Goal: Task Accomplishment & Management: Manage account settings

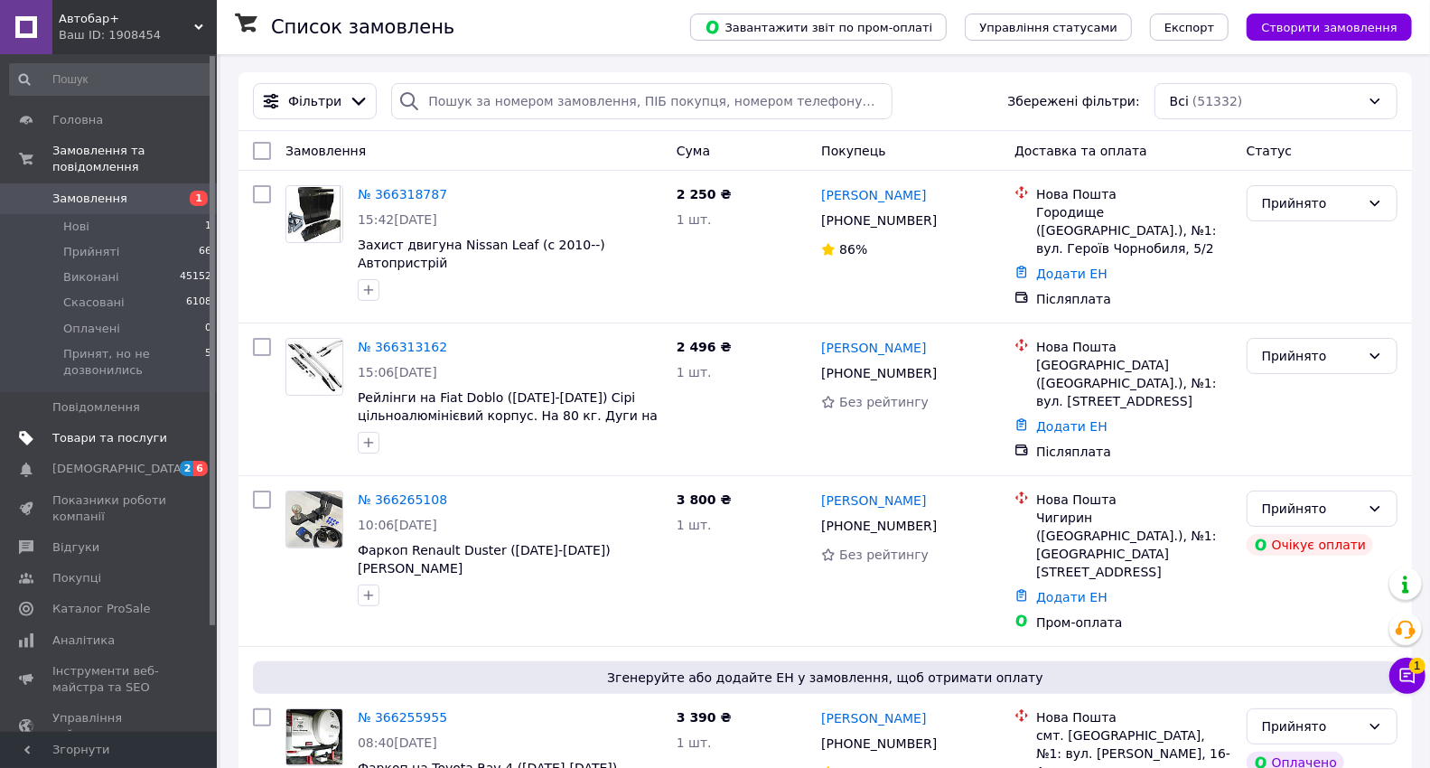
click at [129, 430] on span "Товари та послуги" at bounding box center [109, 438] width 115 height 16
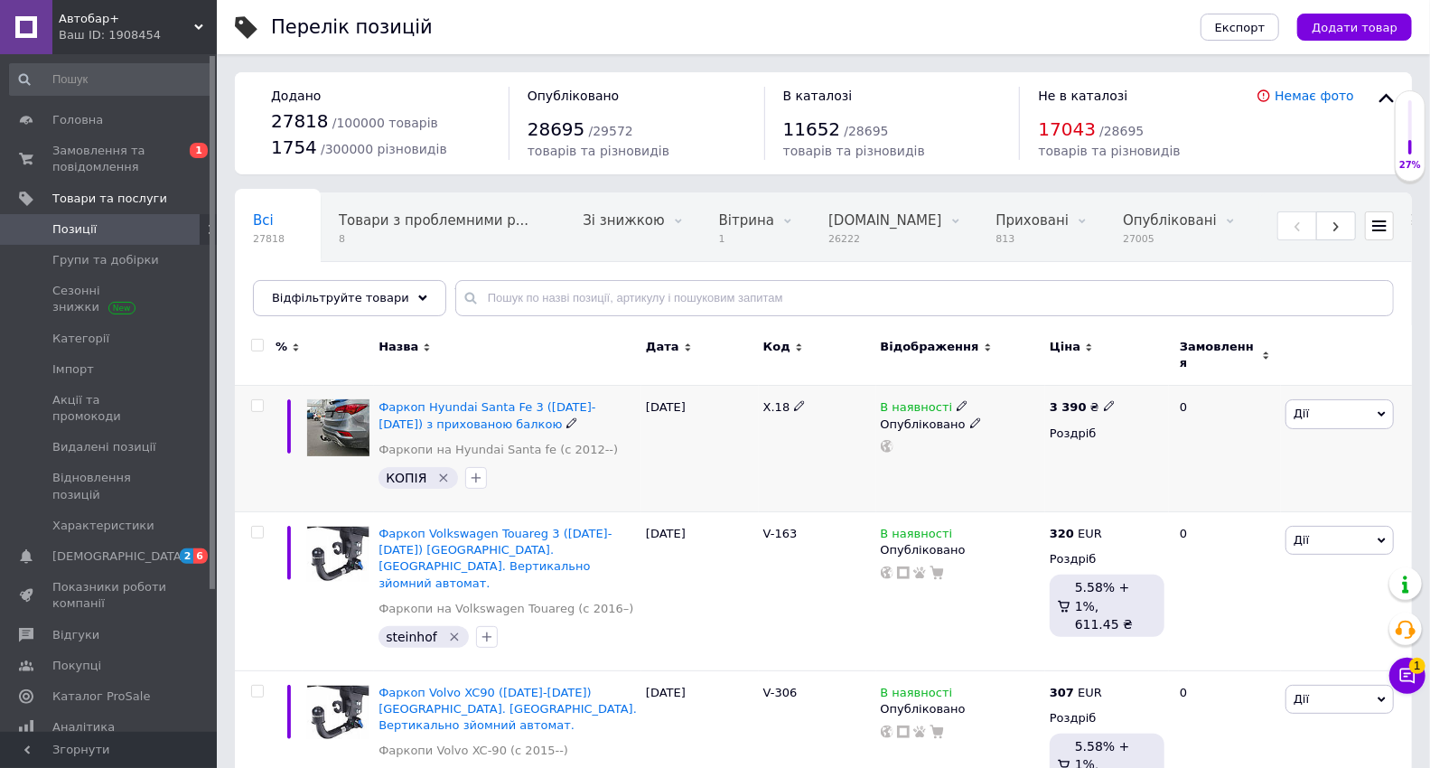
click at [798, 400] on icon at bounding box center [799, 405] width 11 height 11
click at [813, 400] on input "Х.18" at bounding box center [811, 407] width 106 height 27
type input "Х.31"
click at [785, 444] on div "Х.31" at bounding box center [817, 449] width 117 height 126
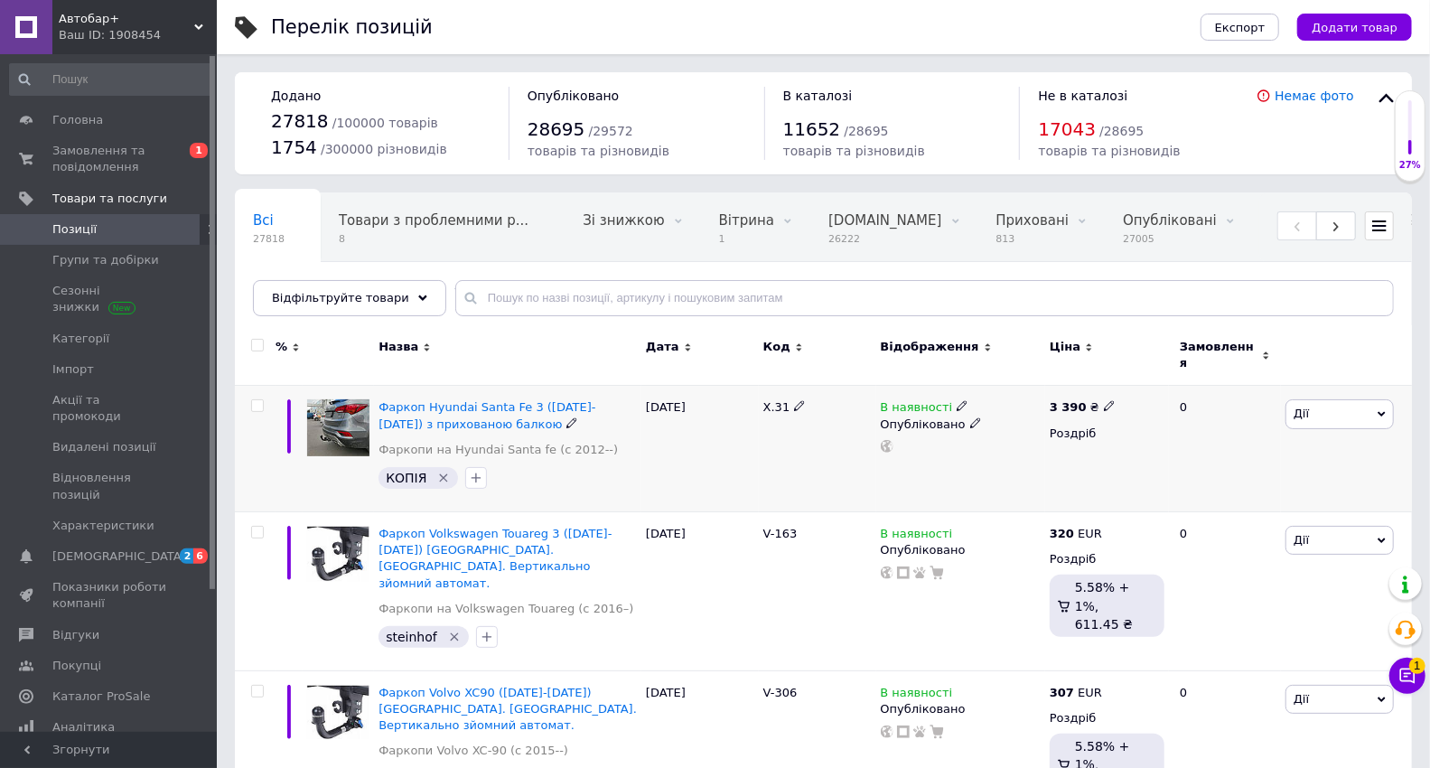
click at [441, 471] on icon "Видалити мітку" at bounding box center [443, 478] width 14 height 14
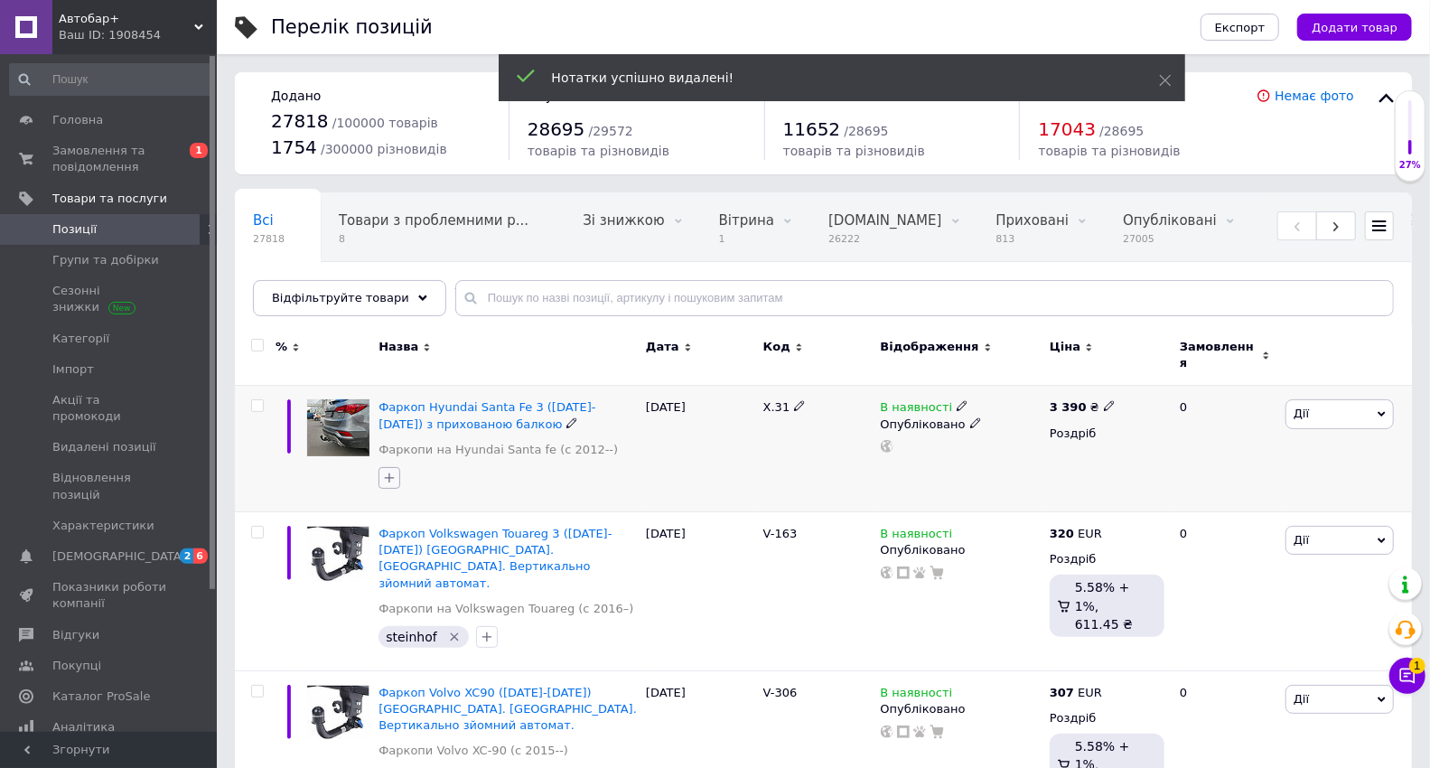
click at [388, 471] on icon "button" at bounding box center [389, 478] width 14 height 14
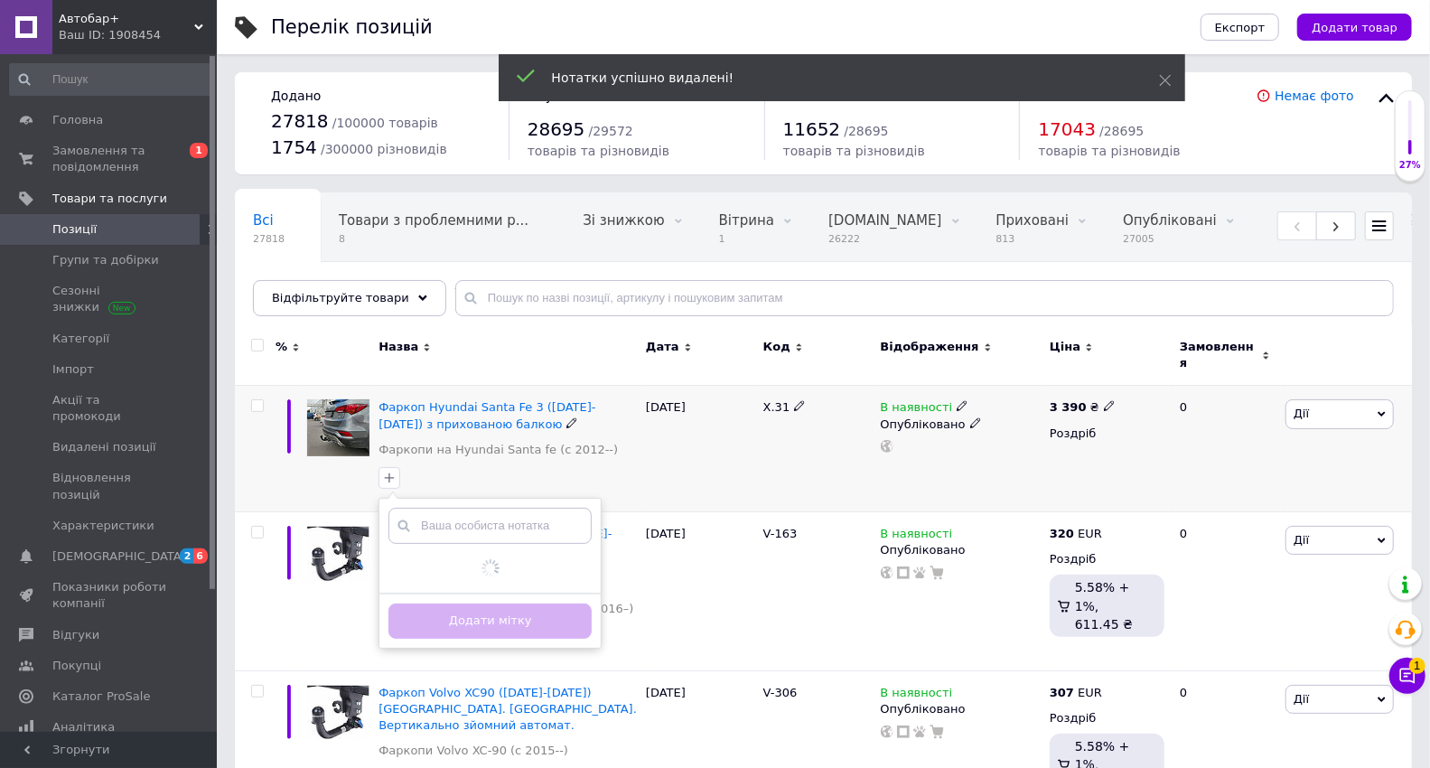
click at [505, 508] on input "text" at bounding box center [489, 526] width 203 height 36
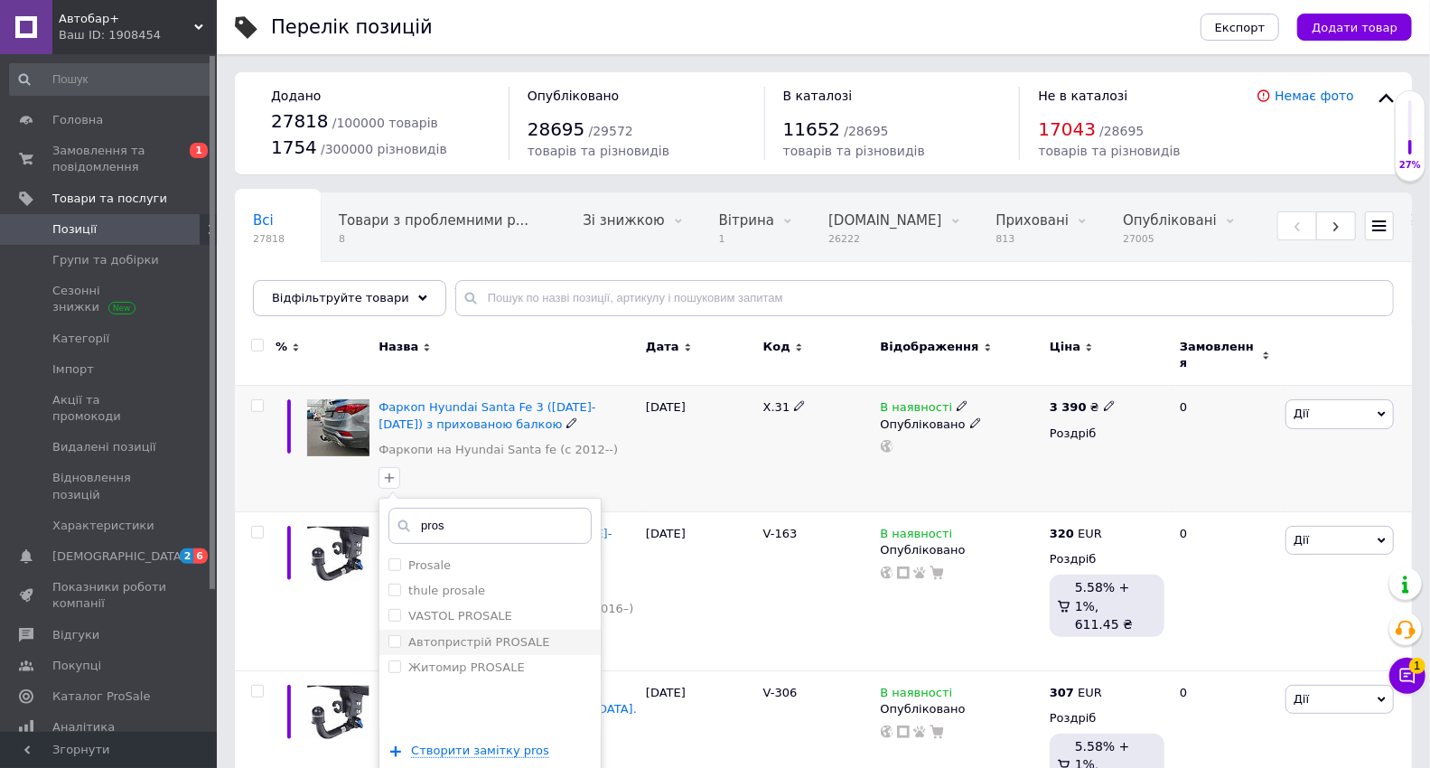
type input "pros"
click at [506, 635] on label "Автопристрій PROSALE" at bounding box center [478, 642] width 141 height 14
checkbox input "true"
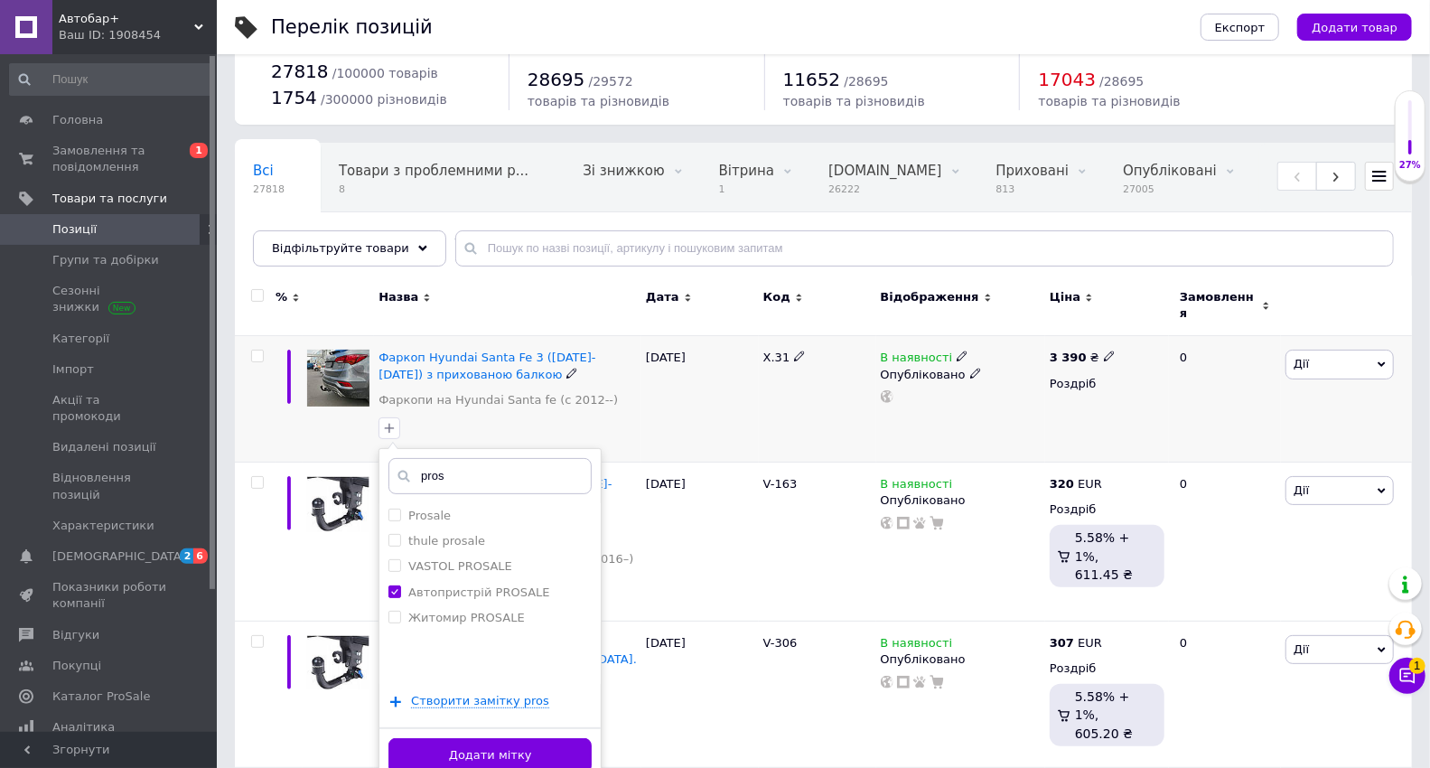
scroll to position [100, 0]
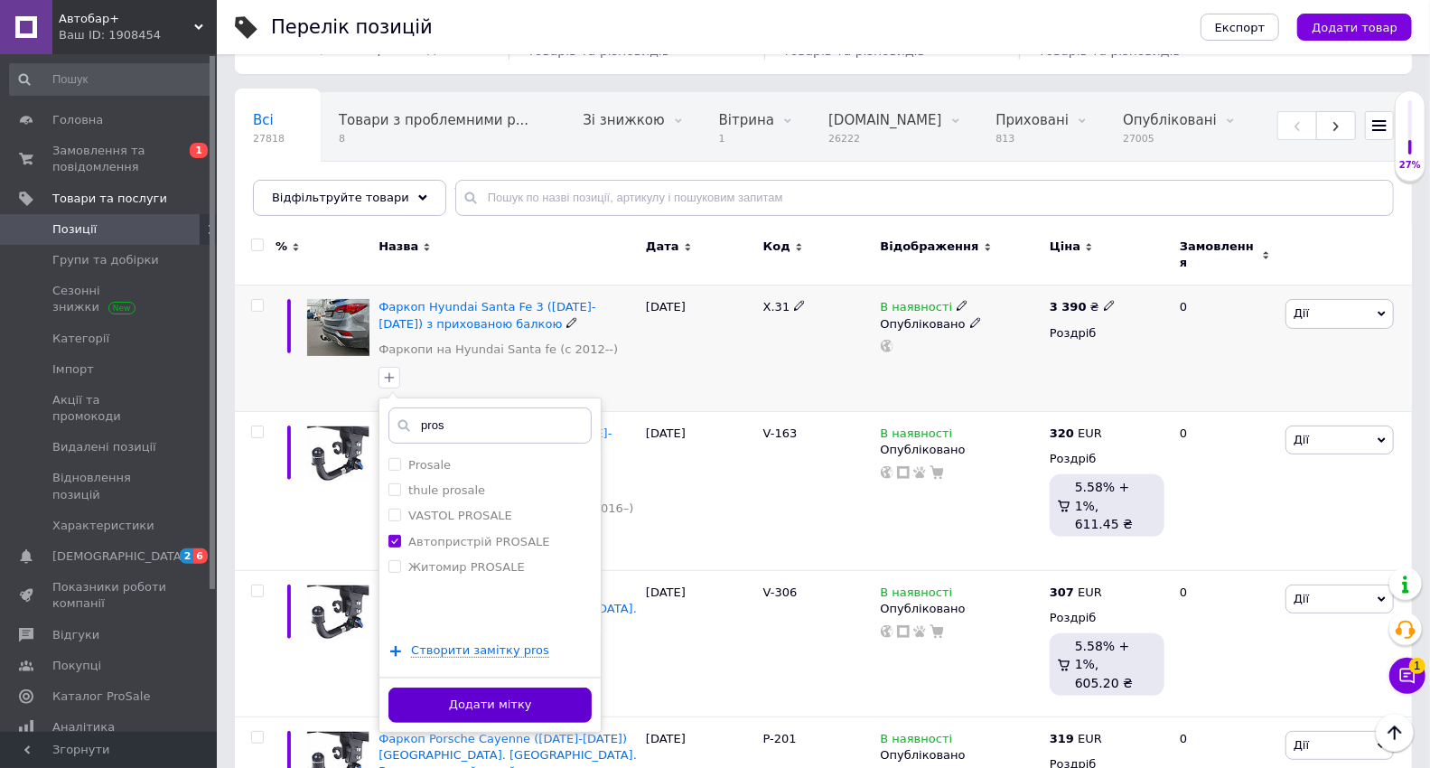
click at [533, 687] on button "Додати мітку" at bounding box center [489, 704] width 203 height 35
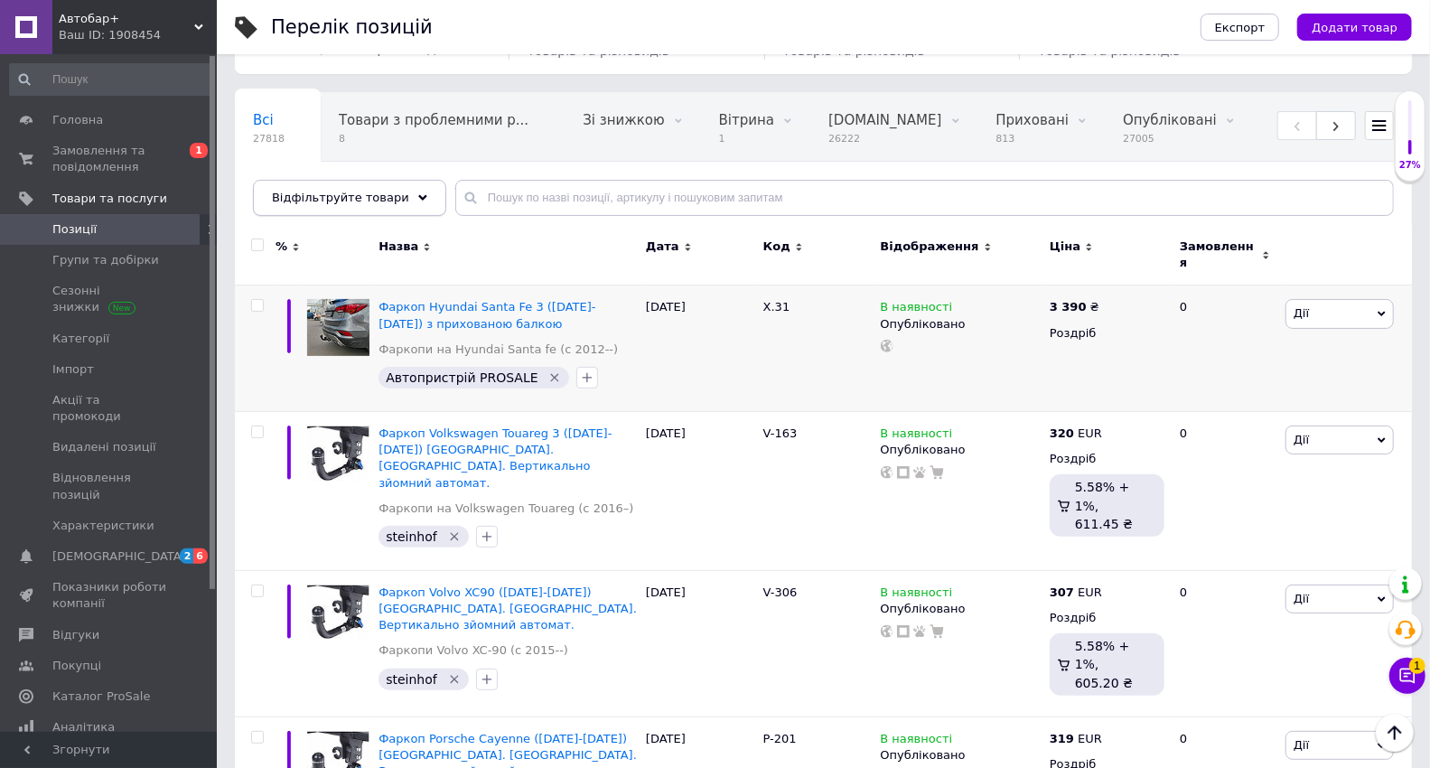
click at [406, 199] on div "Відфільтруйте товари" at bounding box center [349, 198] width 193 height 36
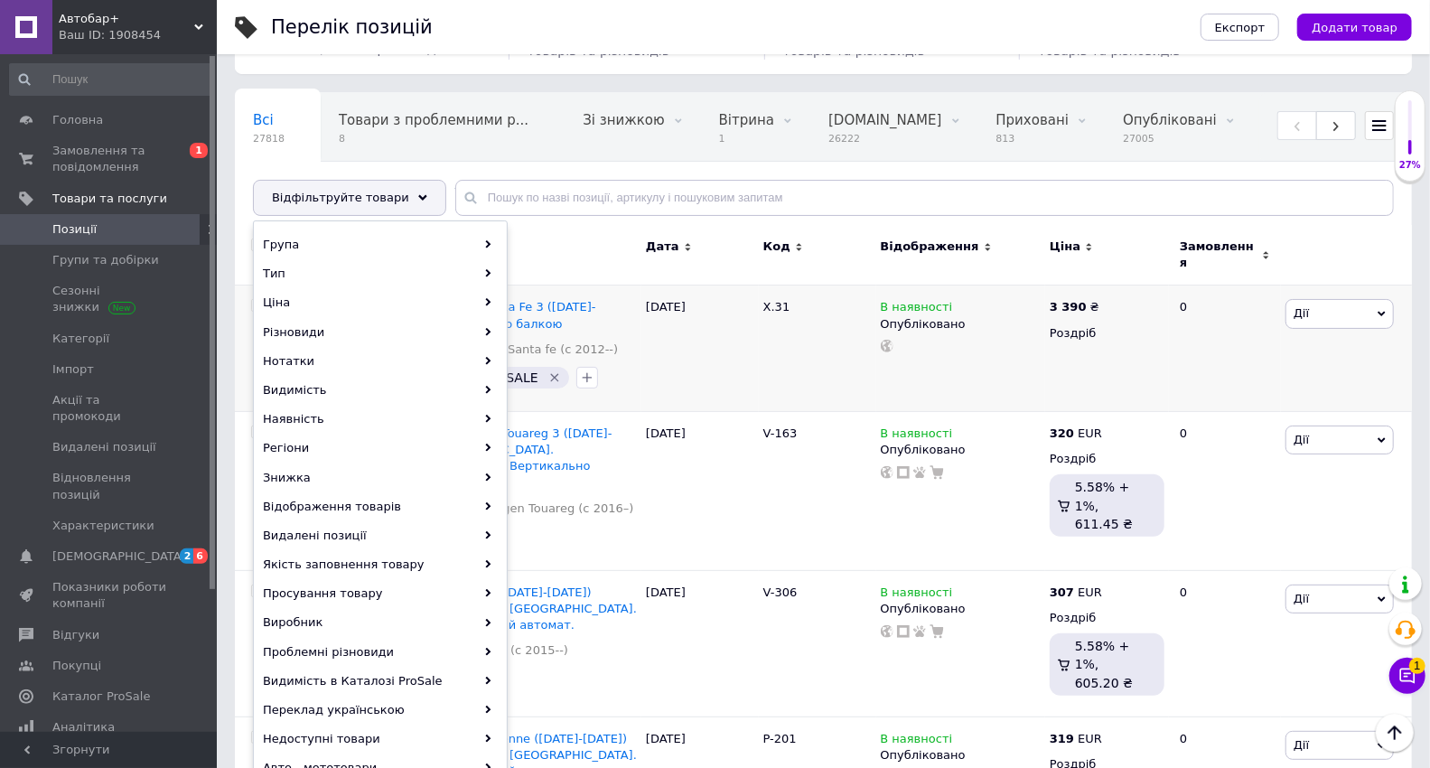
click at [458, 163] on div "Всі 27818 Товари з проблемними р... 8 Зі знижкою 0 Видалити Редагувати Вітрина …" at bounding box center [823, 163] width 1177 height 149
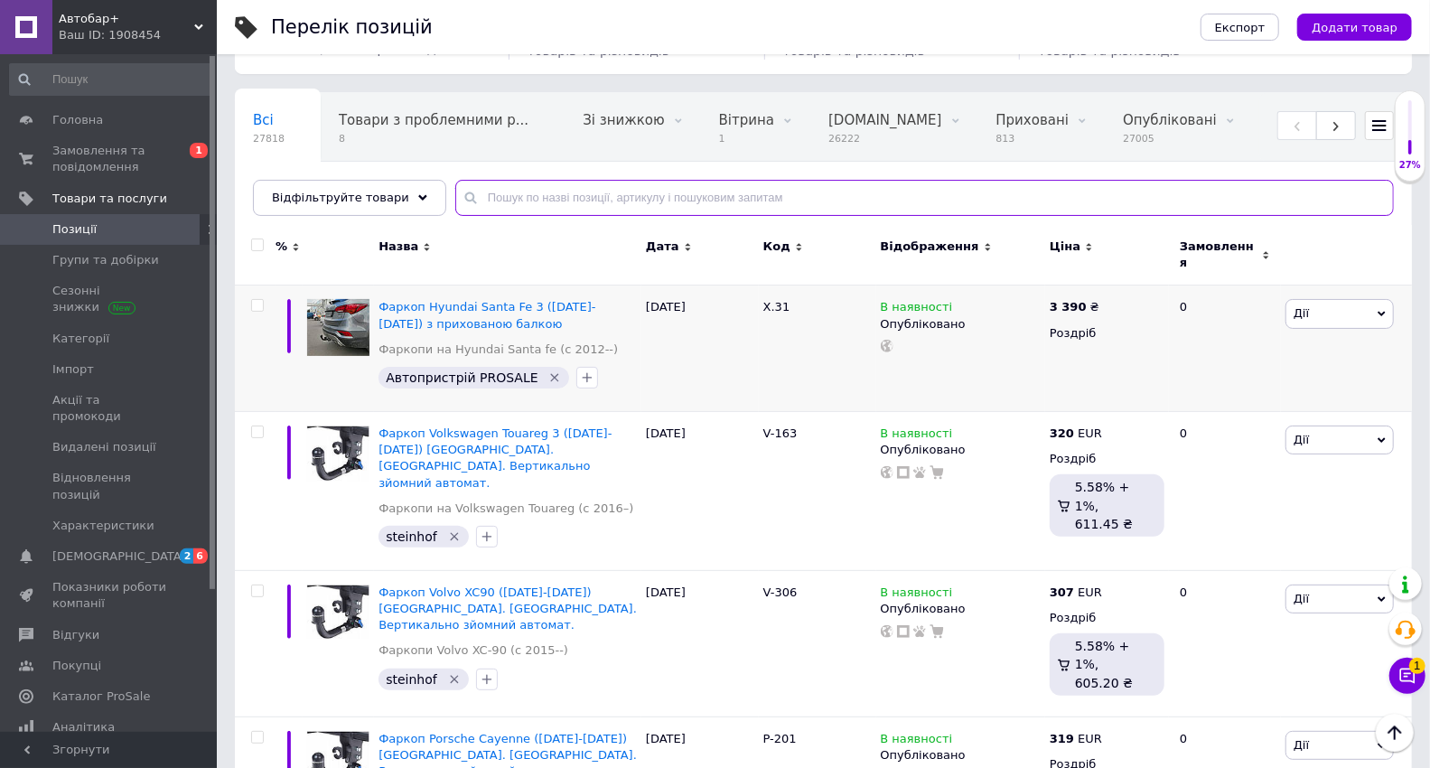
click at [500, 204] on input "text" at bounding box center [924, 198] width 938 height 36
type input "а"
type input "фаркоп"
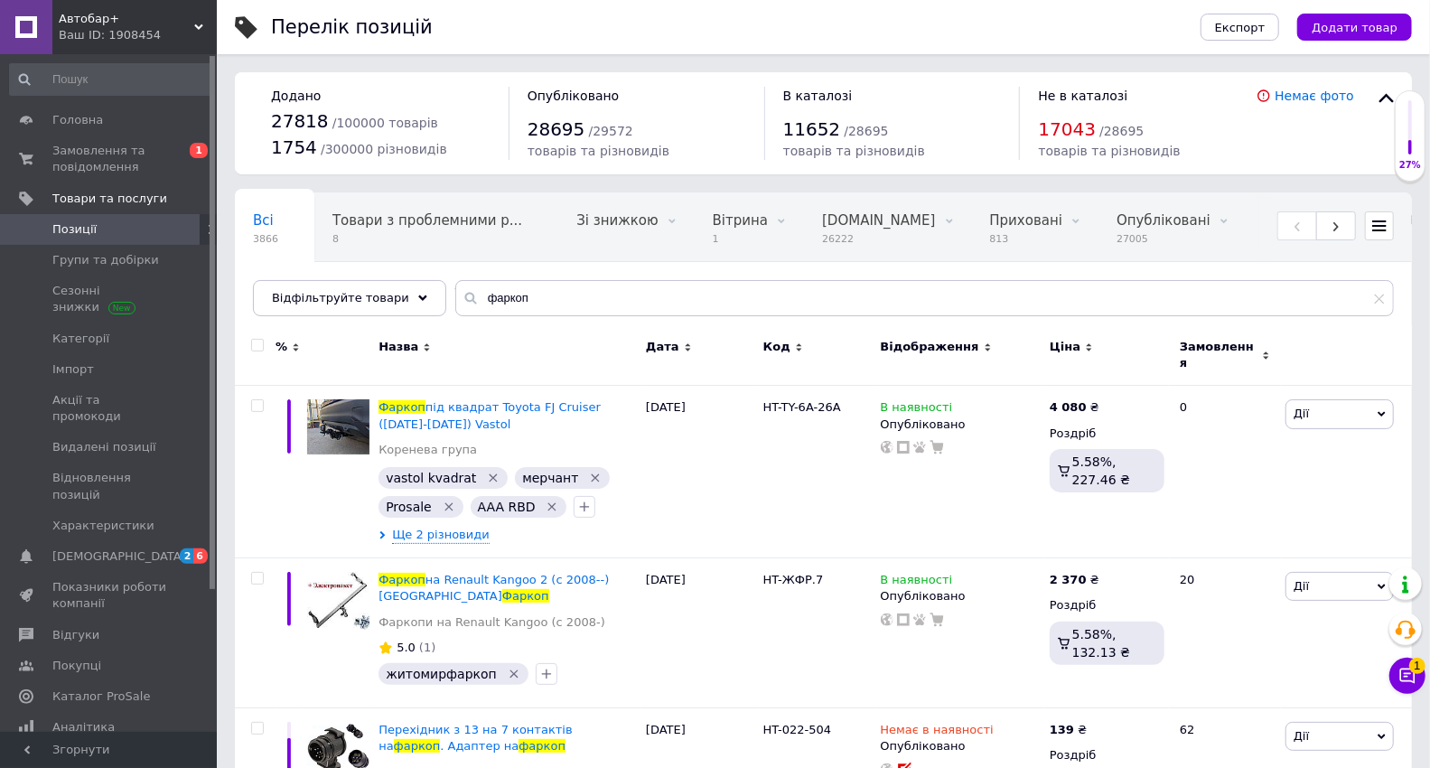
click at [150, 28] on div "Ваш ID: 1908454" at bounding box center [138, 35] width 158 height 16
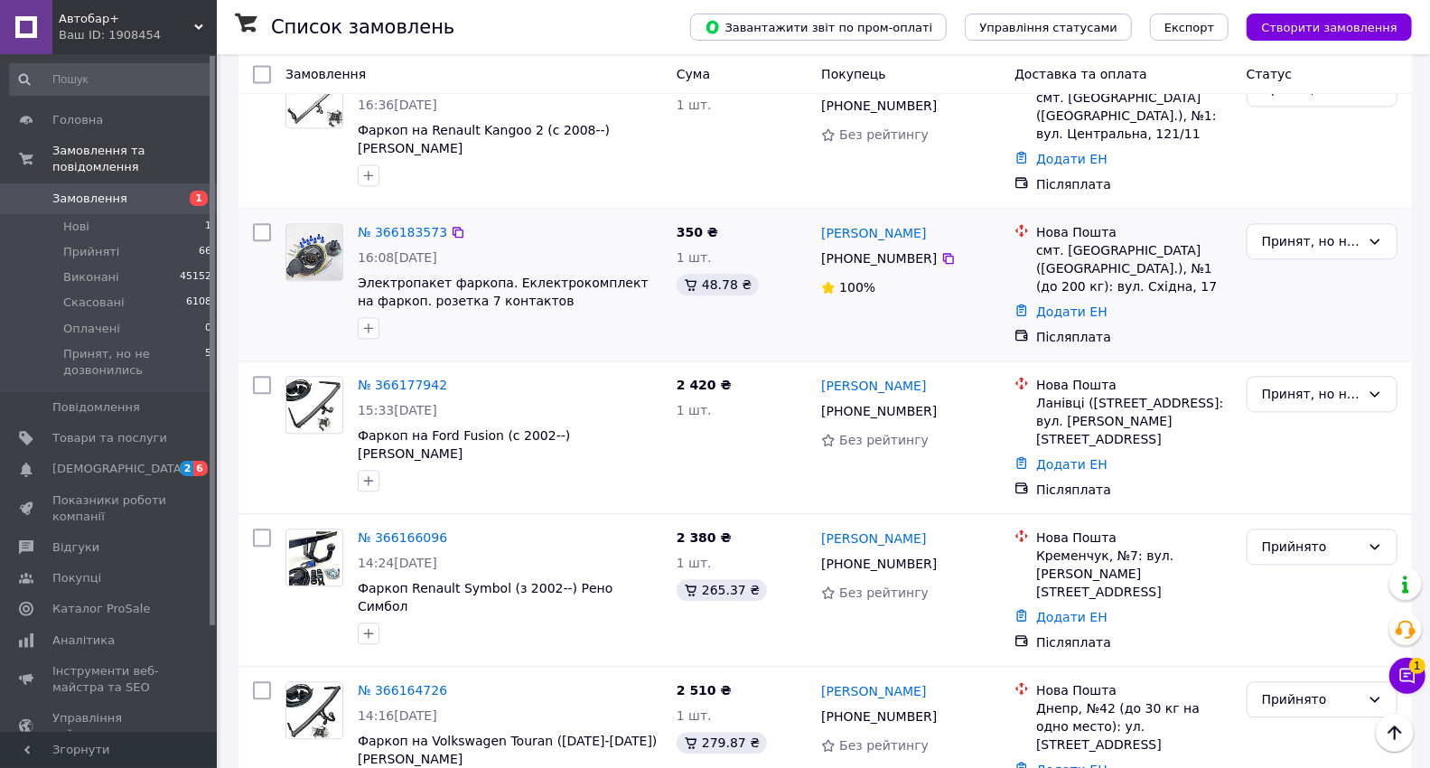
scroll to position [2611, 0]
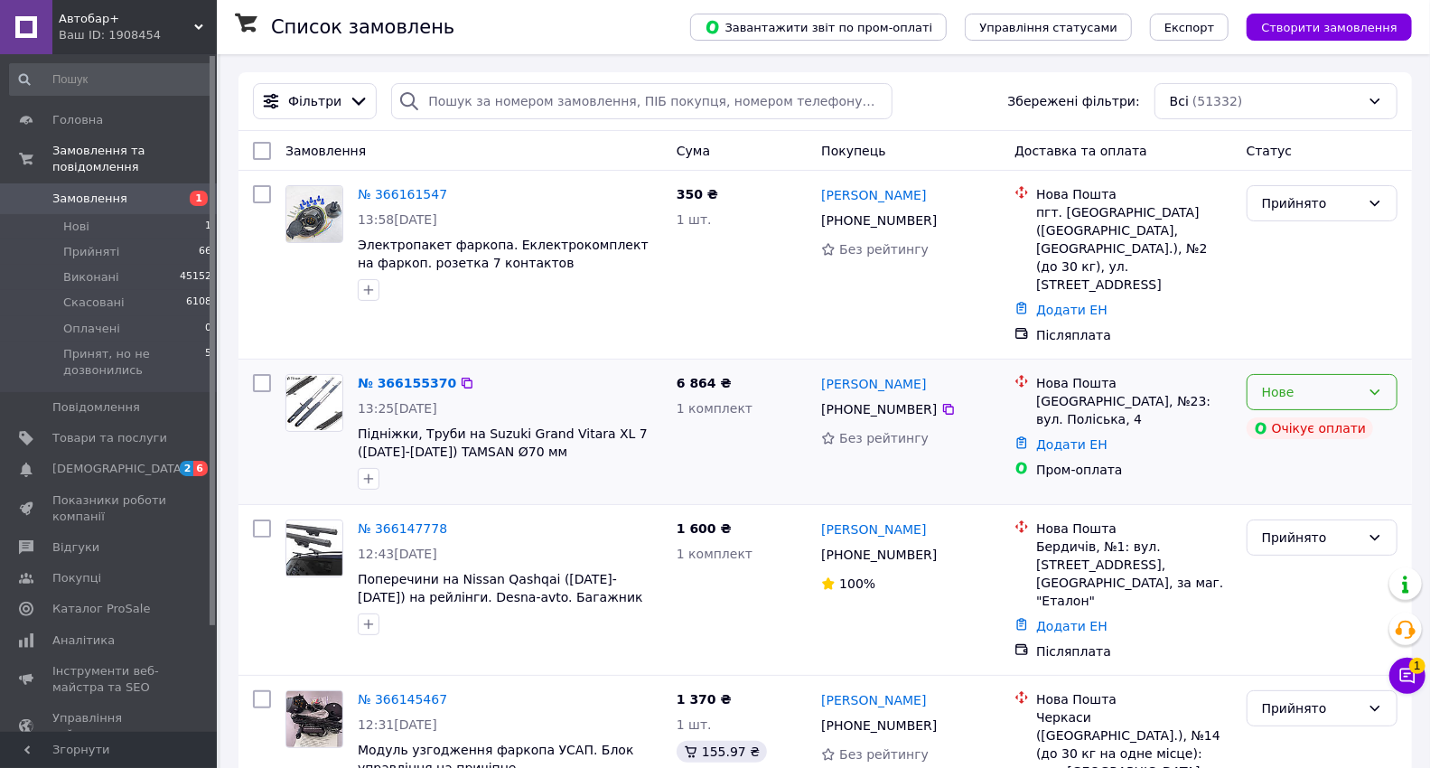
click at [1312, 382] on div "Нове" at bounding box center [1311, 392] width 98 height 20
click at [1379, 531] on li "Принят, но не дозвонились" at bounding box center [1321, 550] width 149 height 51
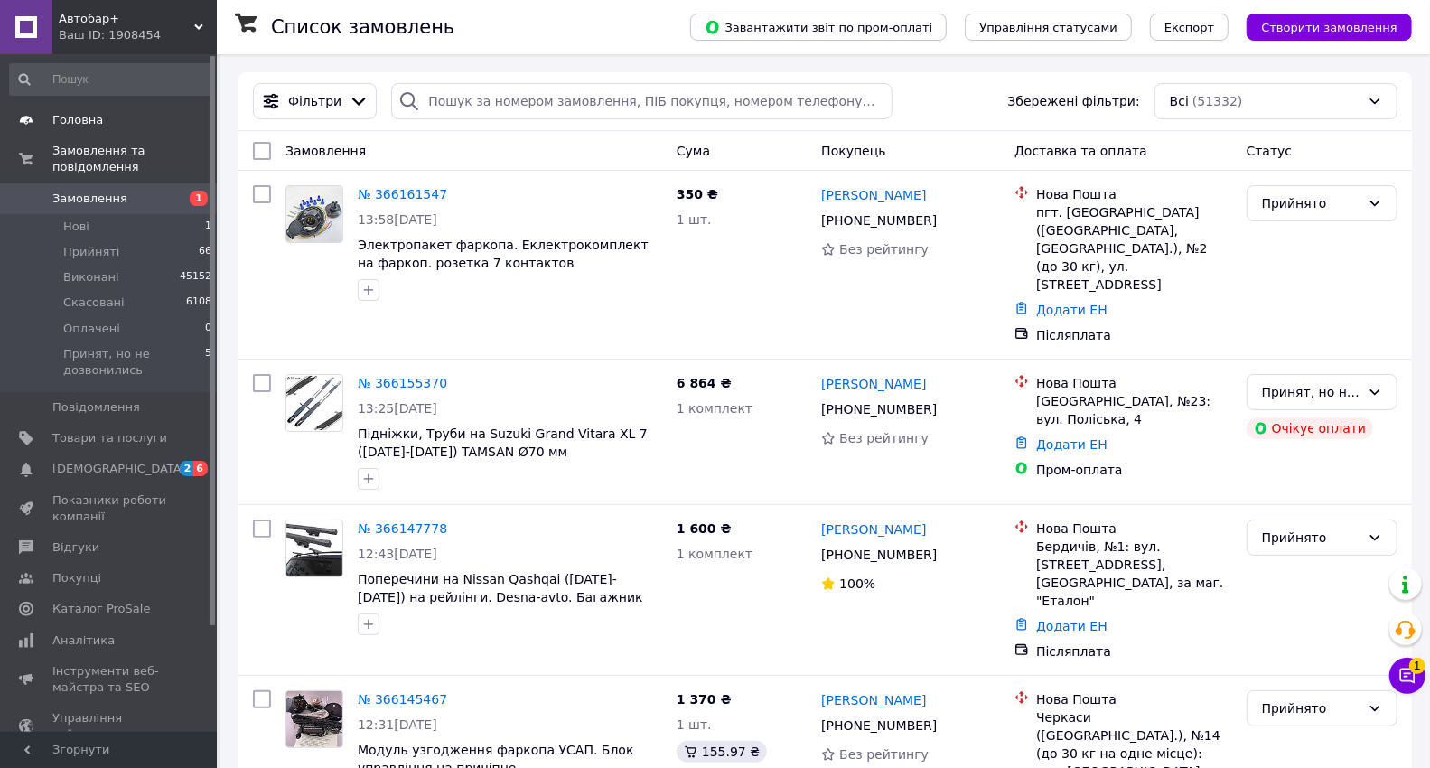
click at [90, 128] on link "Головна" at bounding box center [111, 120] width 222 height 31
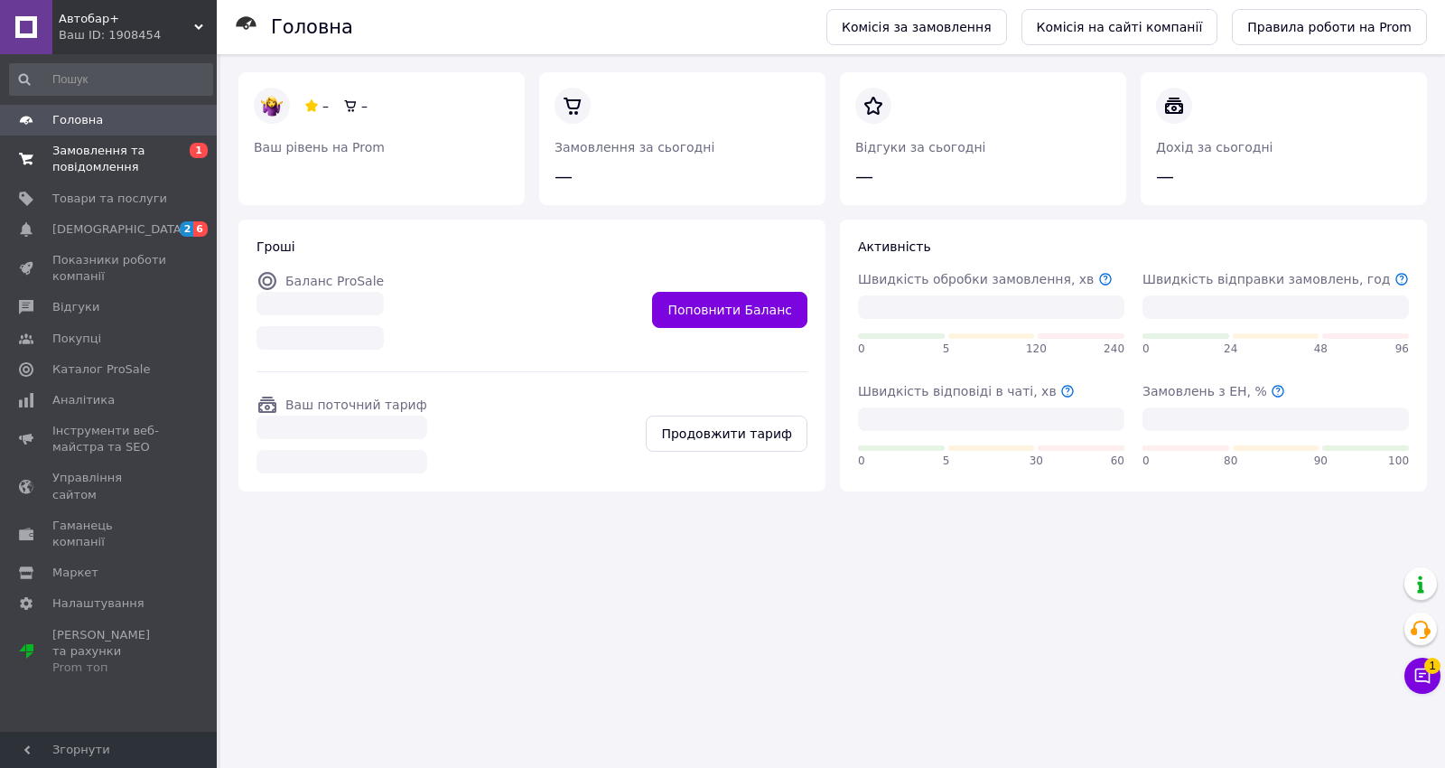
click at [109, 164] on span "Замовлення та повідомлення" at bounding box center [109, 159] width 115 height 33
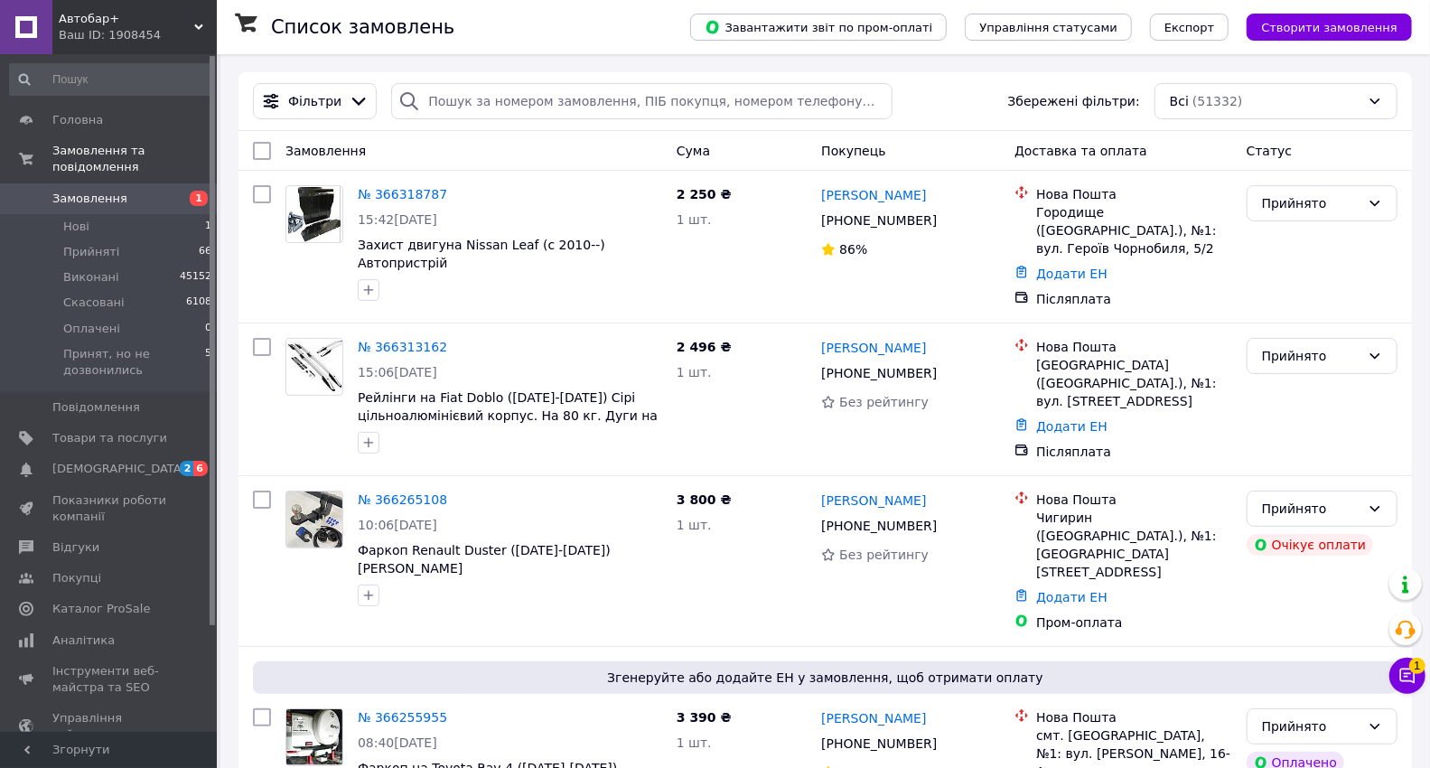
click at [153, 43] on div "Автобар+ Ваш ID: 1908454" at bounding box center [134, 27] width 164 height 54
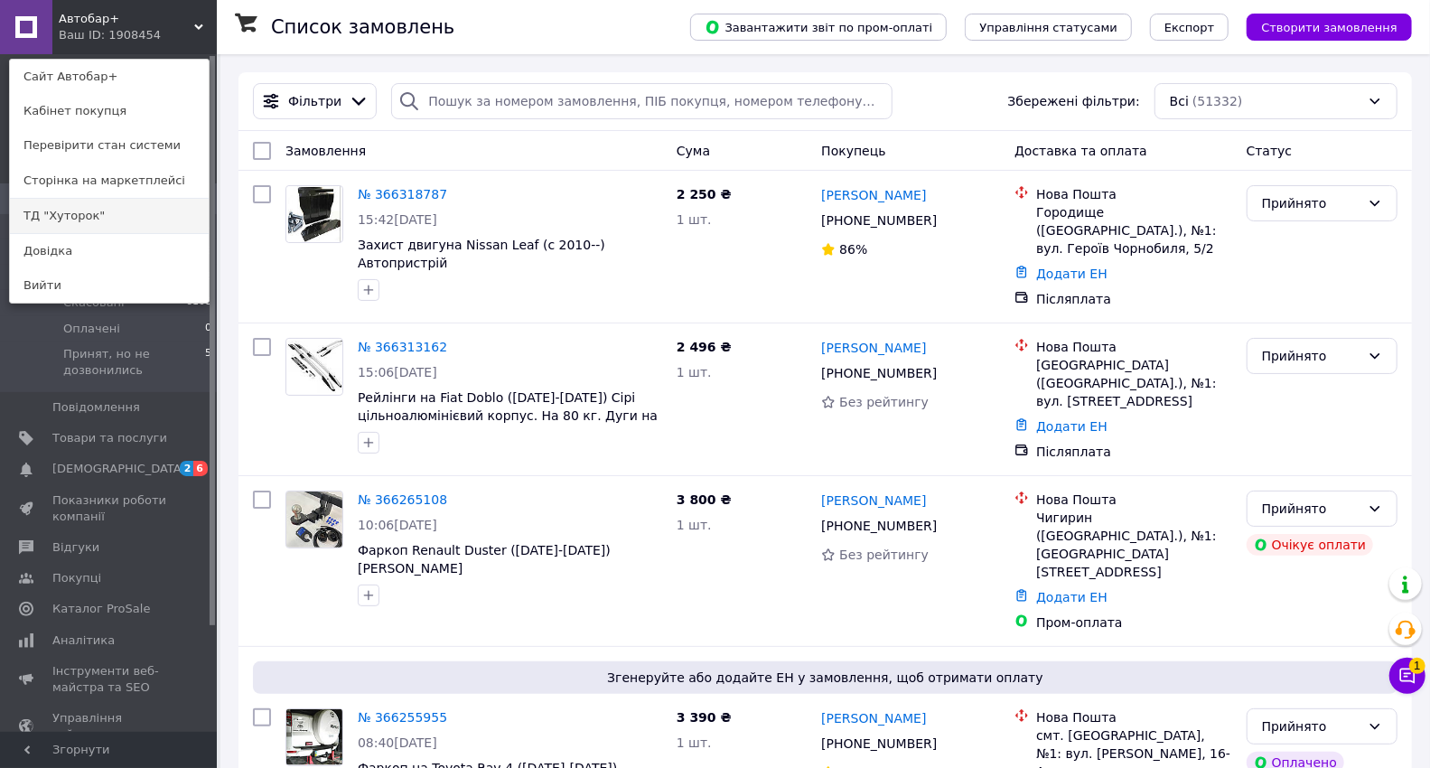
click at [150, 202] on link "ТД "Хуторок"" at bounding box center [109, 216] width 199 height 34
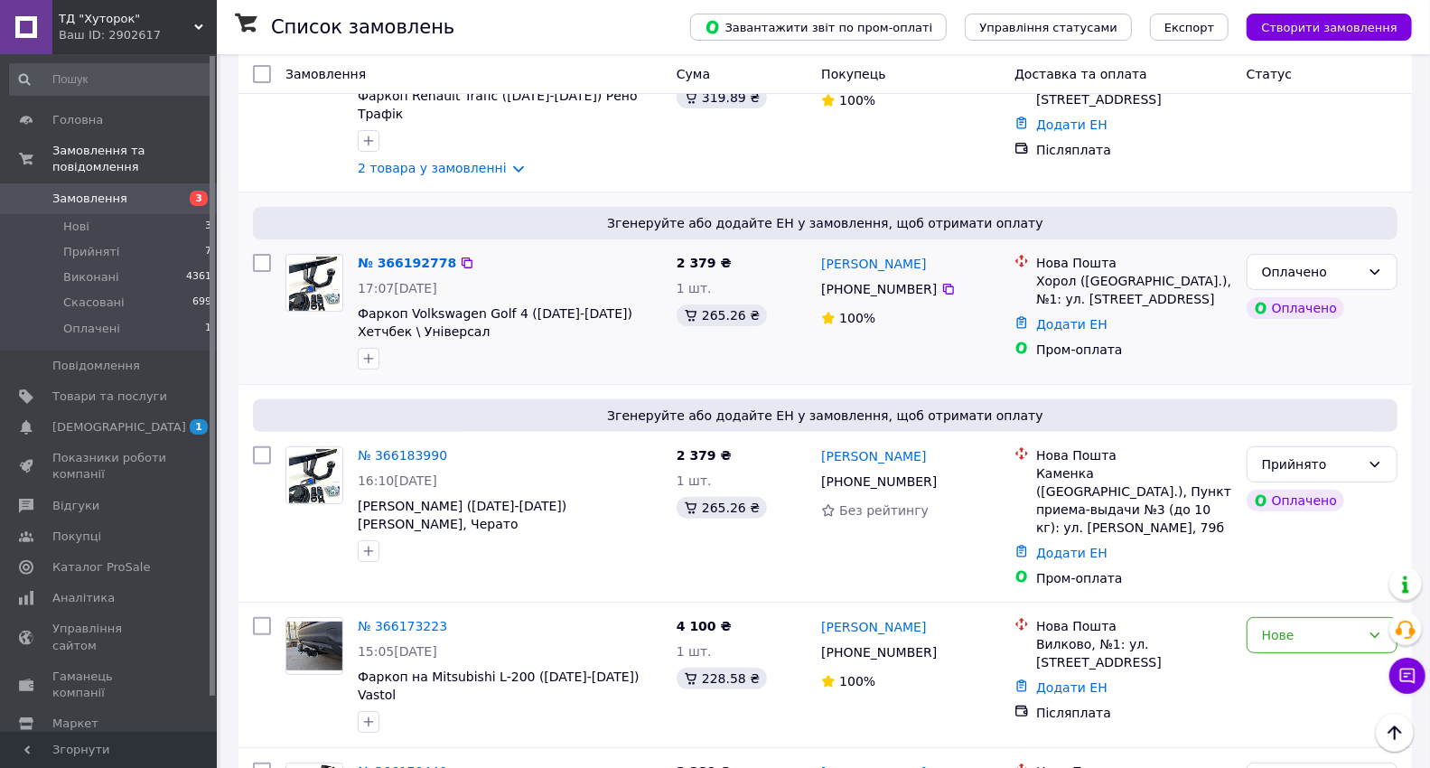
scroll to position [100, 0]
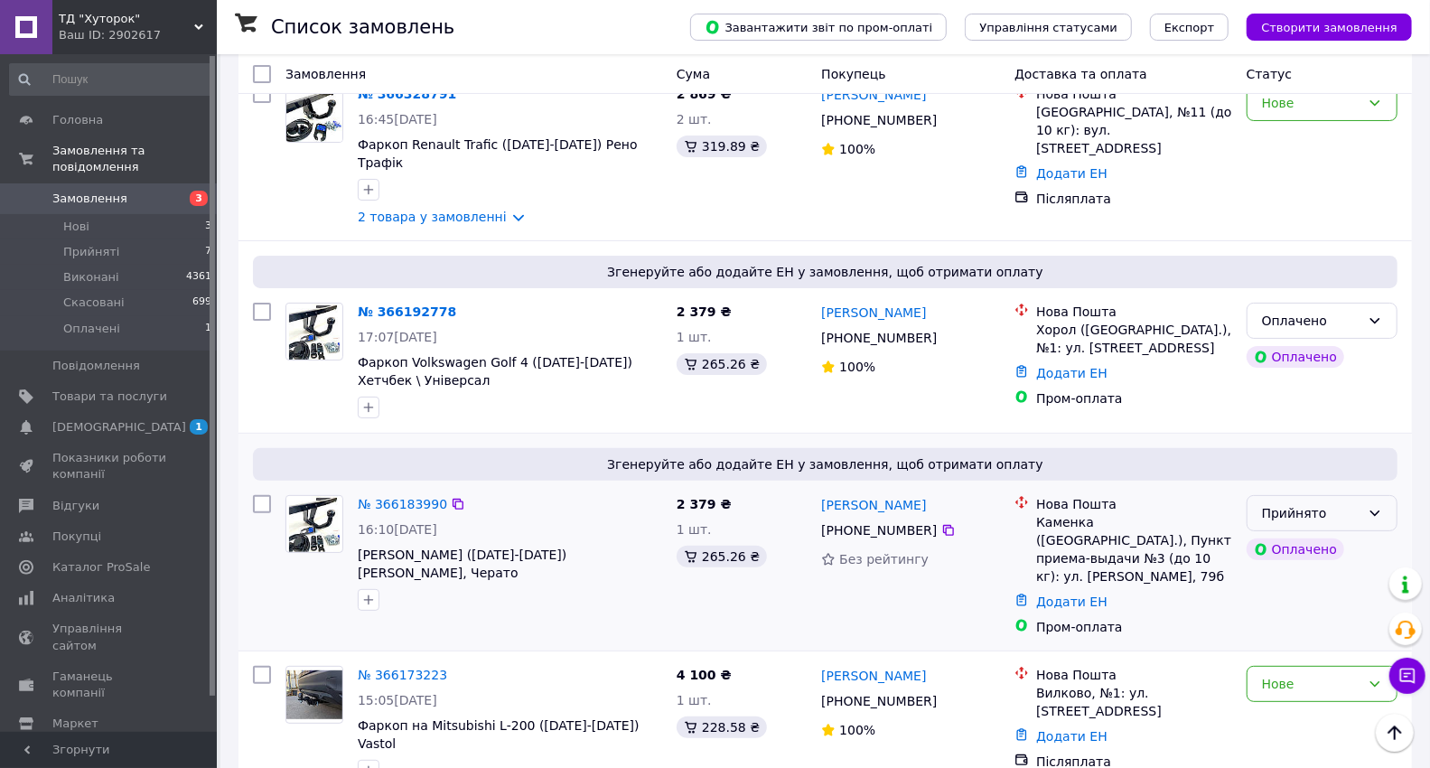
click at [1293, 503] on div "Прийнято" at bounding box center [1311, 513] width 98 height 20
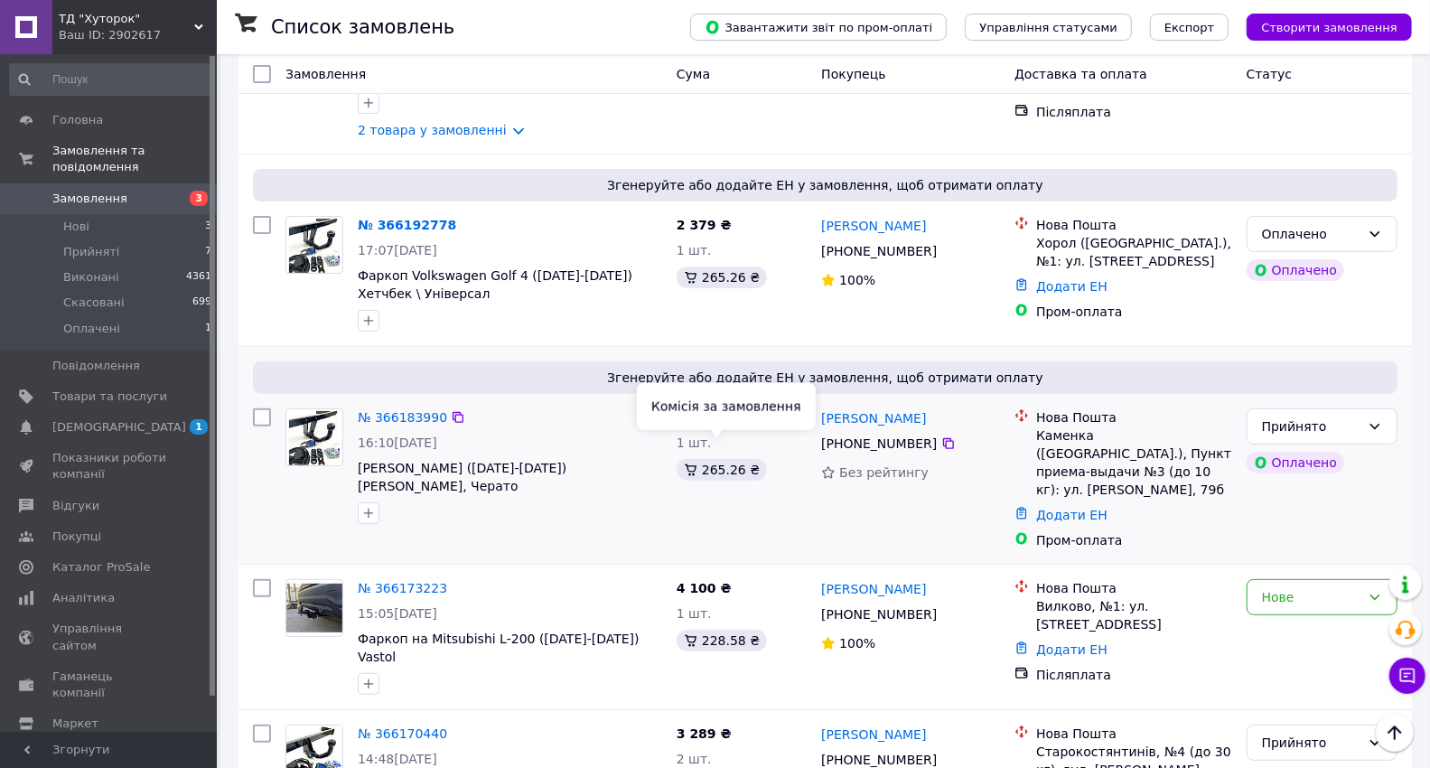
scroll to position [301, 0]
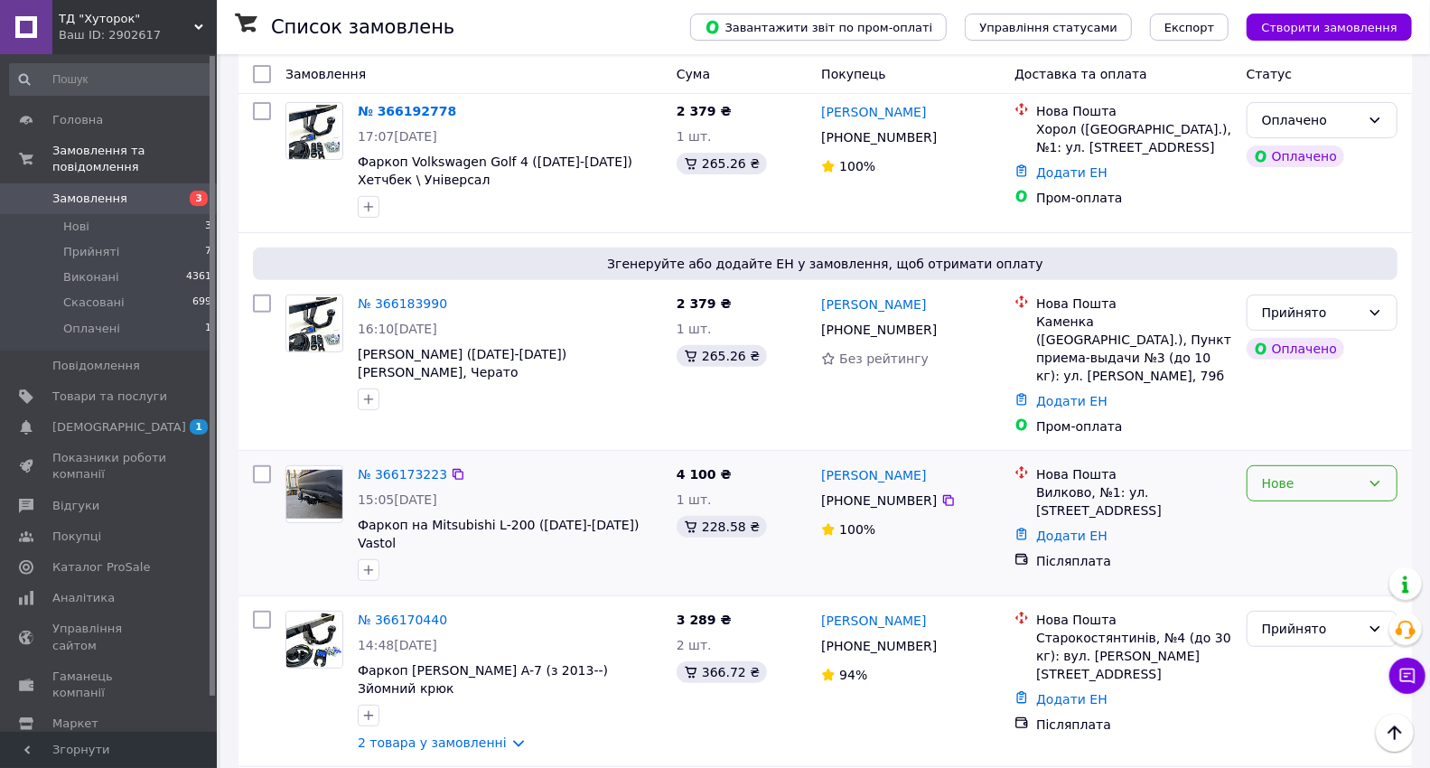
click at [1276, 473] on div "Нове" at bounding box center [1311, 483] width 98 height 20
click at [1311, 483] on li "Прийнято" at bounding box center [1321, 484] width 149 height 33
drag, startPoint x: 819, startPoint y: 418, endPoint x: 965, endPoint y: 437, distance: 146.6
click at [965, 451] on div "№ 366173223 15:05, 11.10.2025 Фаркоп на Mitsubishi L-200 (2015-2022) Vastol 4 1…" at bounding box center [824, 523] width 1173 height 145
copy link "Юрий Севастьянов"
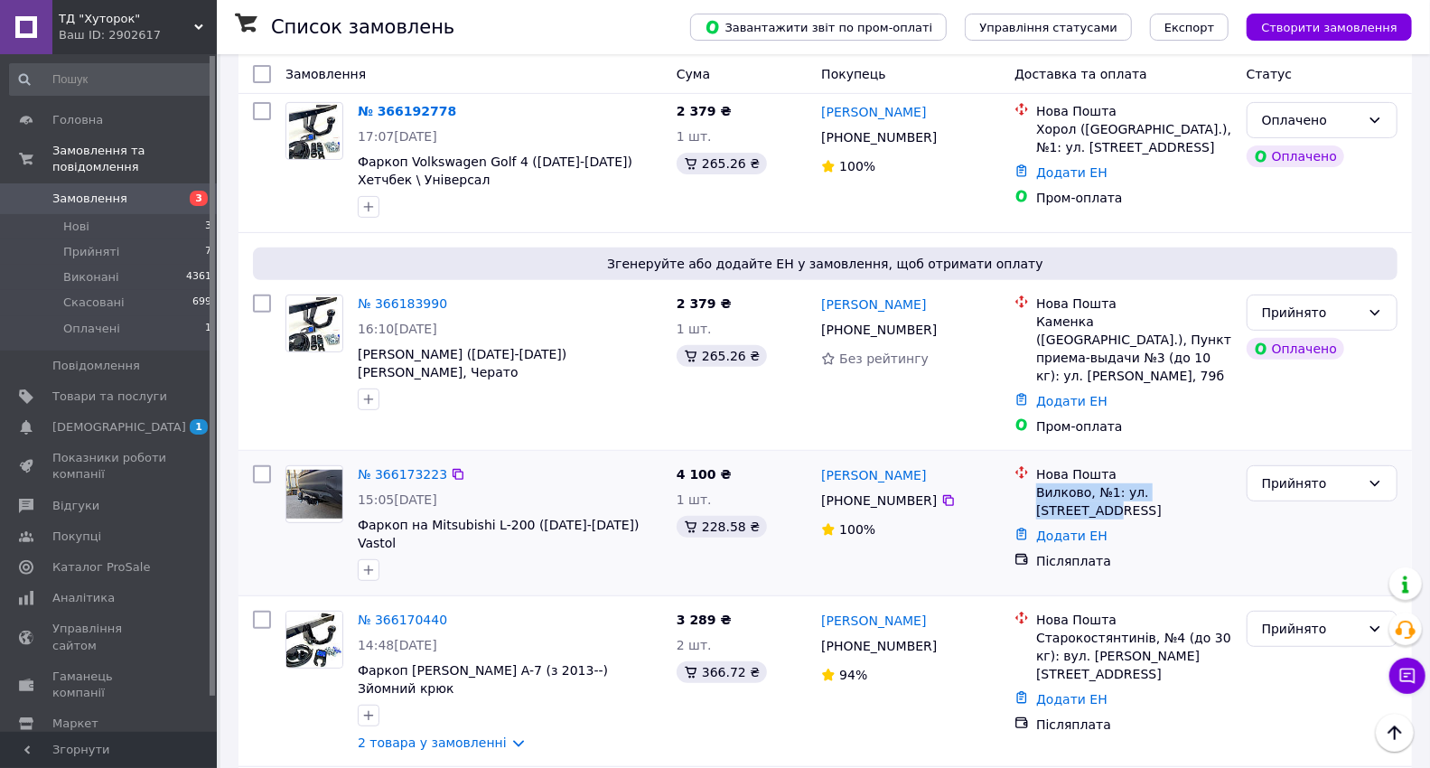
drag, startPoint x: 1036, startPoint y: 453, endPoint x: 1114, endPoint y: 465, distance: 78.6
click at [1114, 483] on div "Вилково, №1: ул. Рождественская, 9" at bounding box center [1134, 501] width 196 height 36
click at [1228, 523] on div "Додати ЕН" at bounding box center [1133, 535] width 203 height 25
drag, startPoint x: 1027, startPoint y: 456, endPoint x: 1117, endPoint y: 455, distance: 90.3
click at [1119, 465] on div "Нова Пошта Вилково, №1: ул. Рождественская, 9" at bounding box center [1123, 492] width 225 height 54
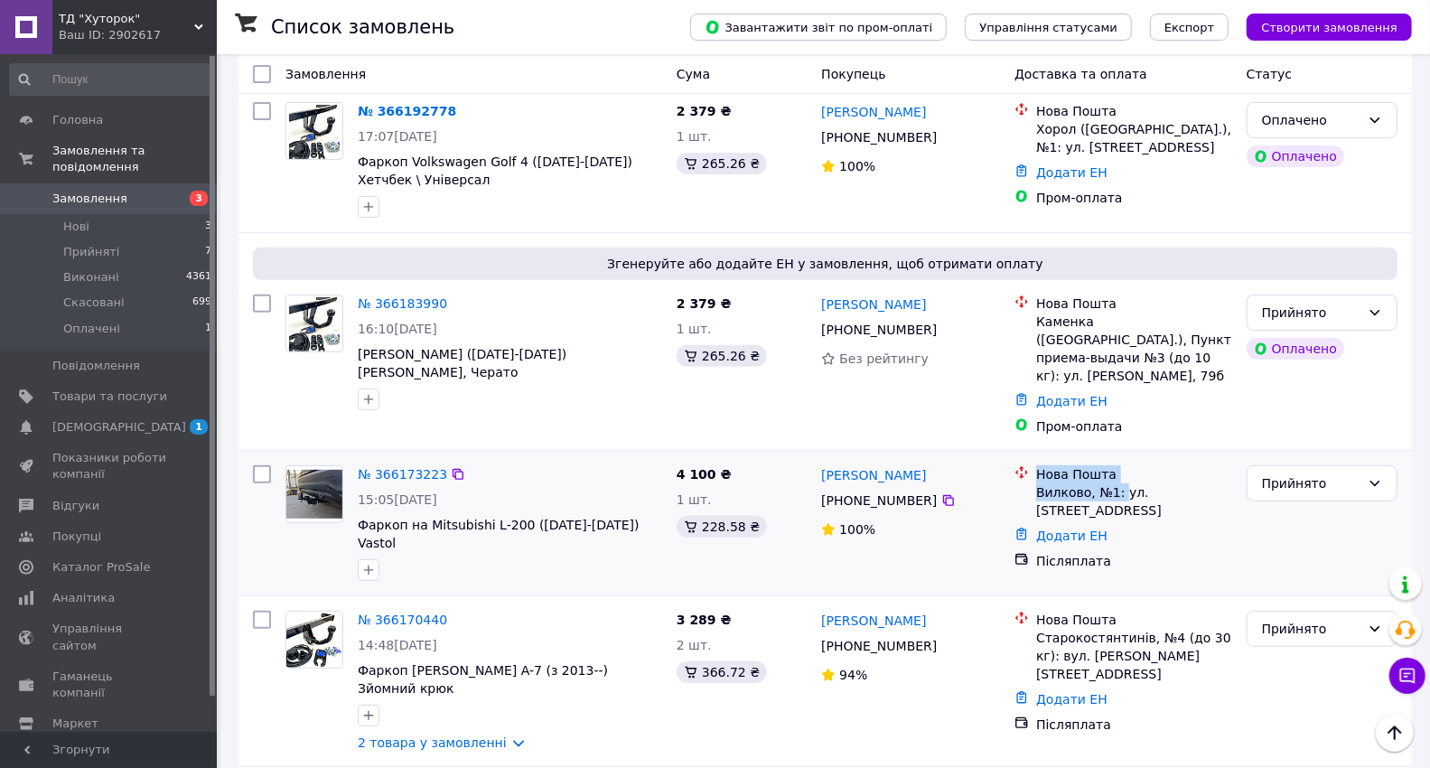
drag, startPoint x: 1117, startPoint y: 455, endPoint x: 1106, endPoint y: 462, distance: 12.5
click at [1118, 483] on div "Вилково, №1: ул. Рождественская, 9" at bounding box center [1134, 501] width 196 height 36
click at [1025, 465] on div at bounding box center [1022, 492] width 22 height 54
click at [1041, 483] on div "Вилково, №1: ул. Рождественская, 9" at bounding box center [1134, 501] width 196 height 36
drag, startPoint x: 1039, startPoint y: 456, endPoint x: 1112, endPoint y: 456, distance: 73.2
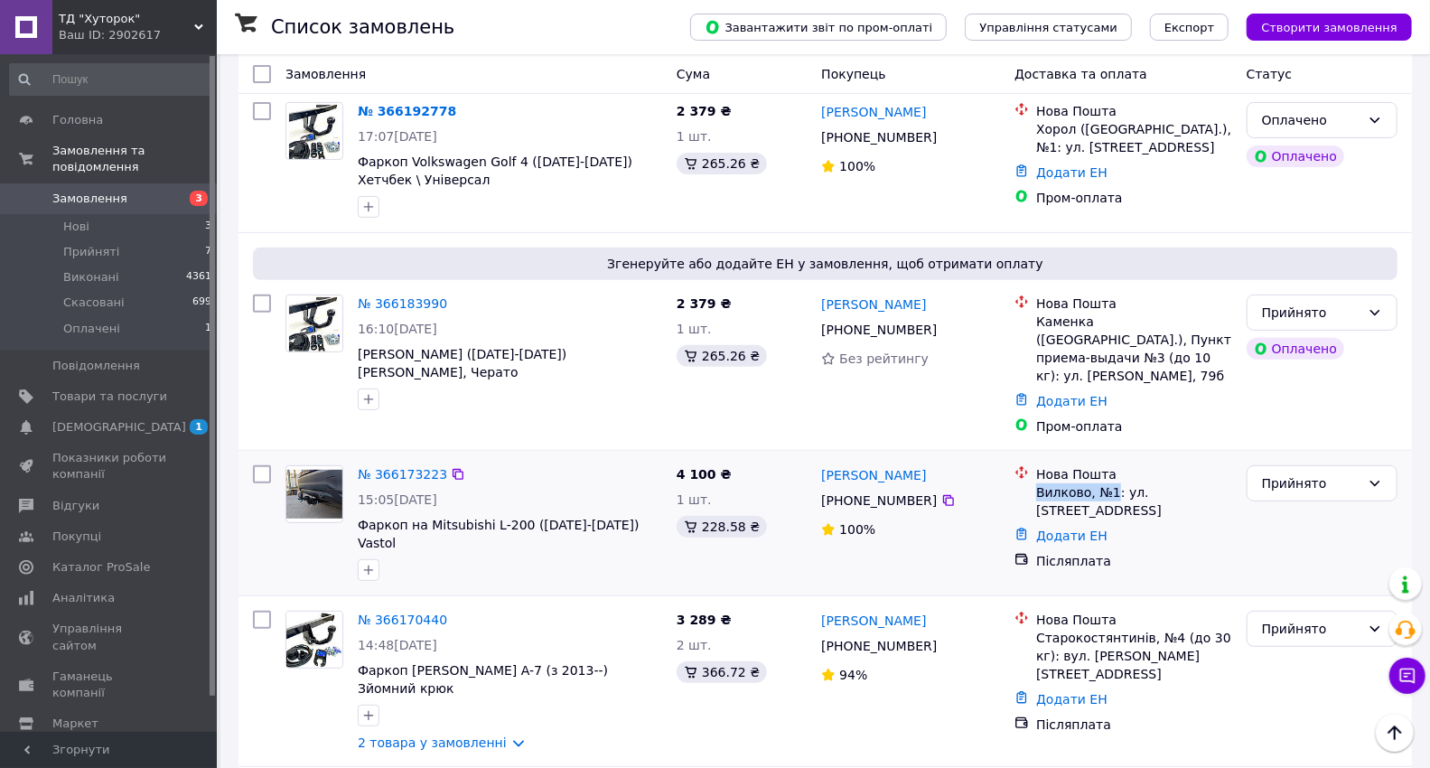
click at [1112, 483] on div "Вилково, №1: ул. Рождественская, 9" at bounding box center [1134, 501] width 196 height 36
copy div "Вилково, №1"
click at [941, 493] on icon at bounding box center [948, 500] width 14 height 14
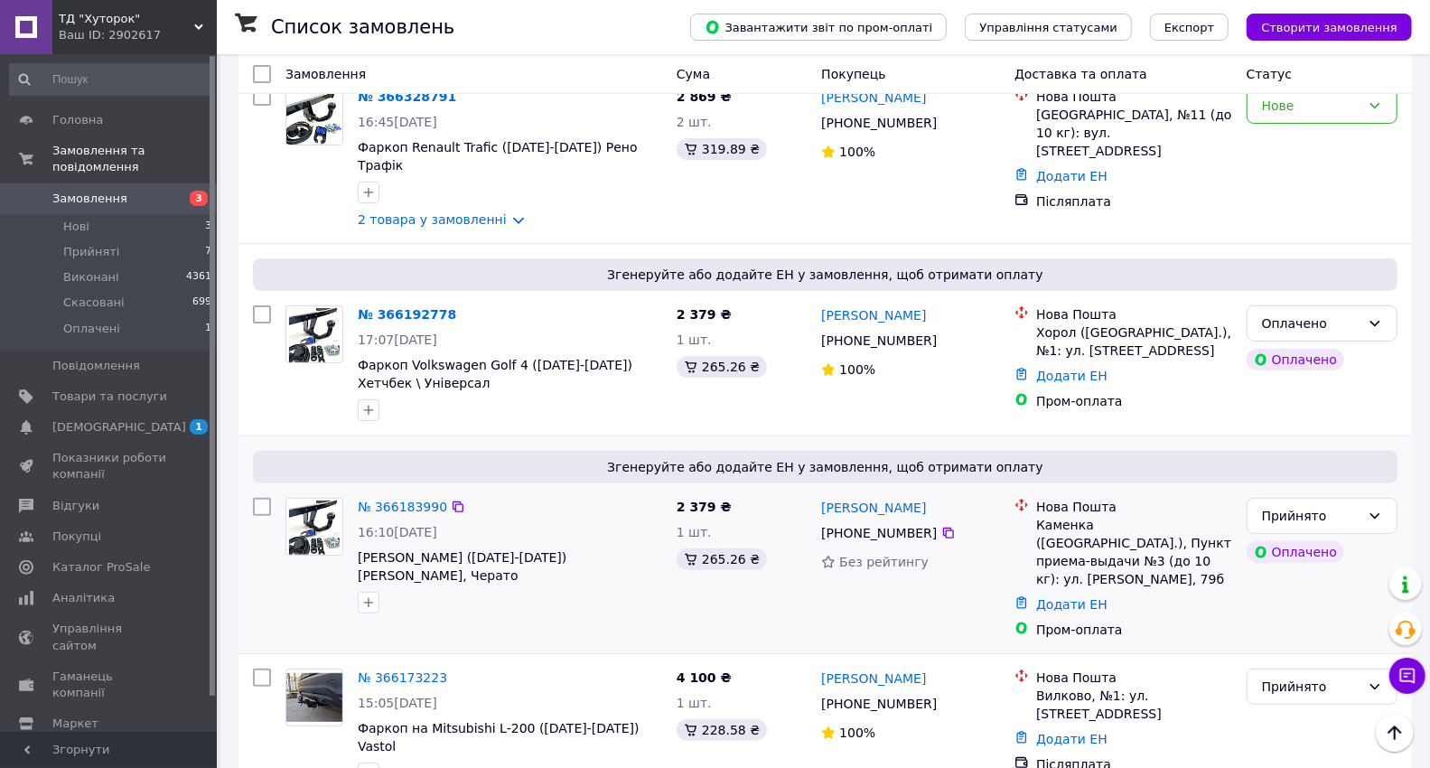
scroll to position [0, 0]
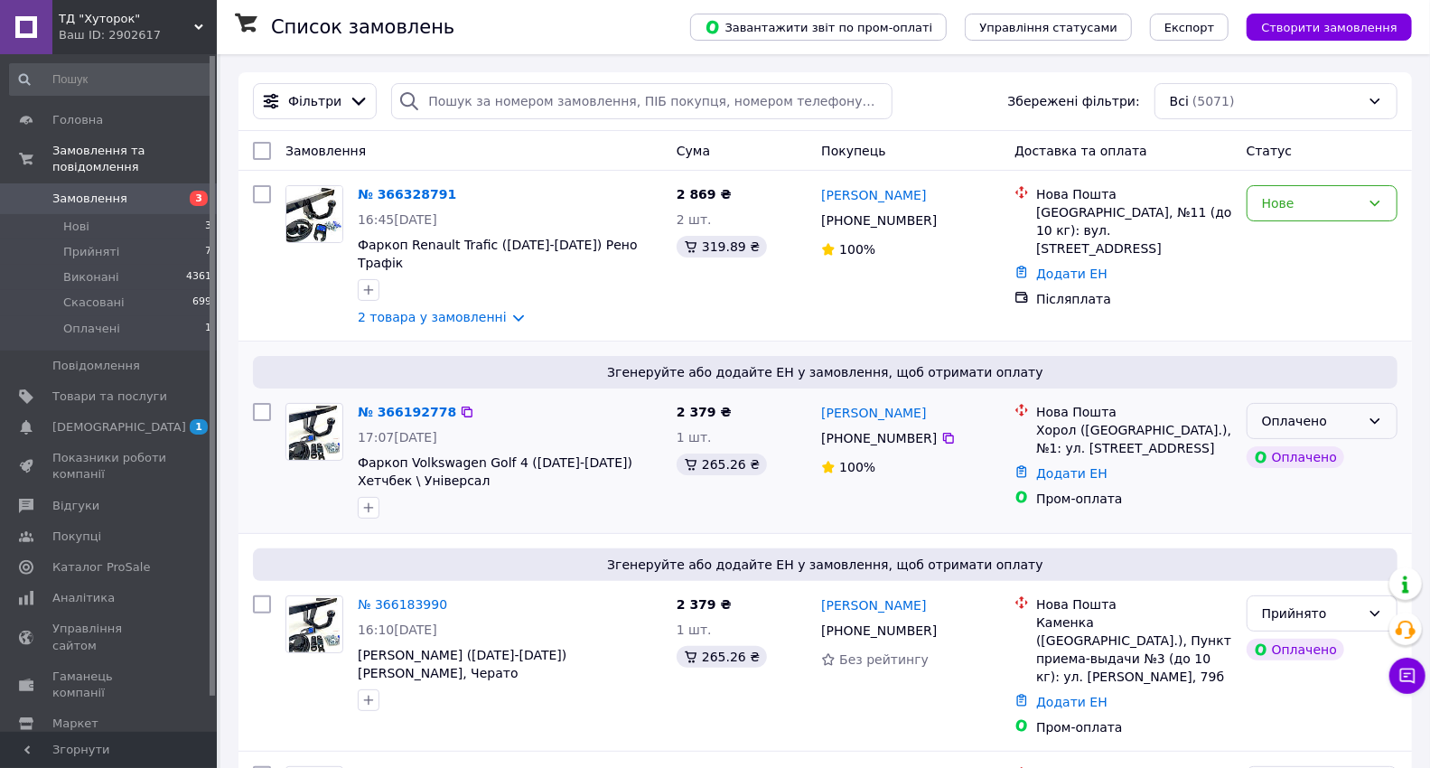
click at [1275, 418] on div "Оплачено" at bounding box center [1321, 421] width 151 height 36
click at [1287, 434] on li "Прийнято" at bounding box center [1321, 441] width 149 height 33
drag, startPoint x: 937, startPoint y: 397, endPoint x: 819, endPoint y: 390, distance: 117.6
click at [819, 401] on div "Валерій Кузьменко" at bounding box center [910, 412] width 182 height 23
copy link "Валерій Кузьменко"
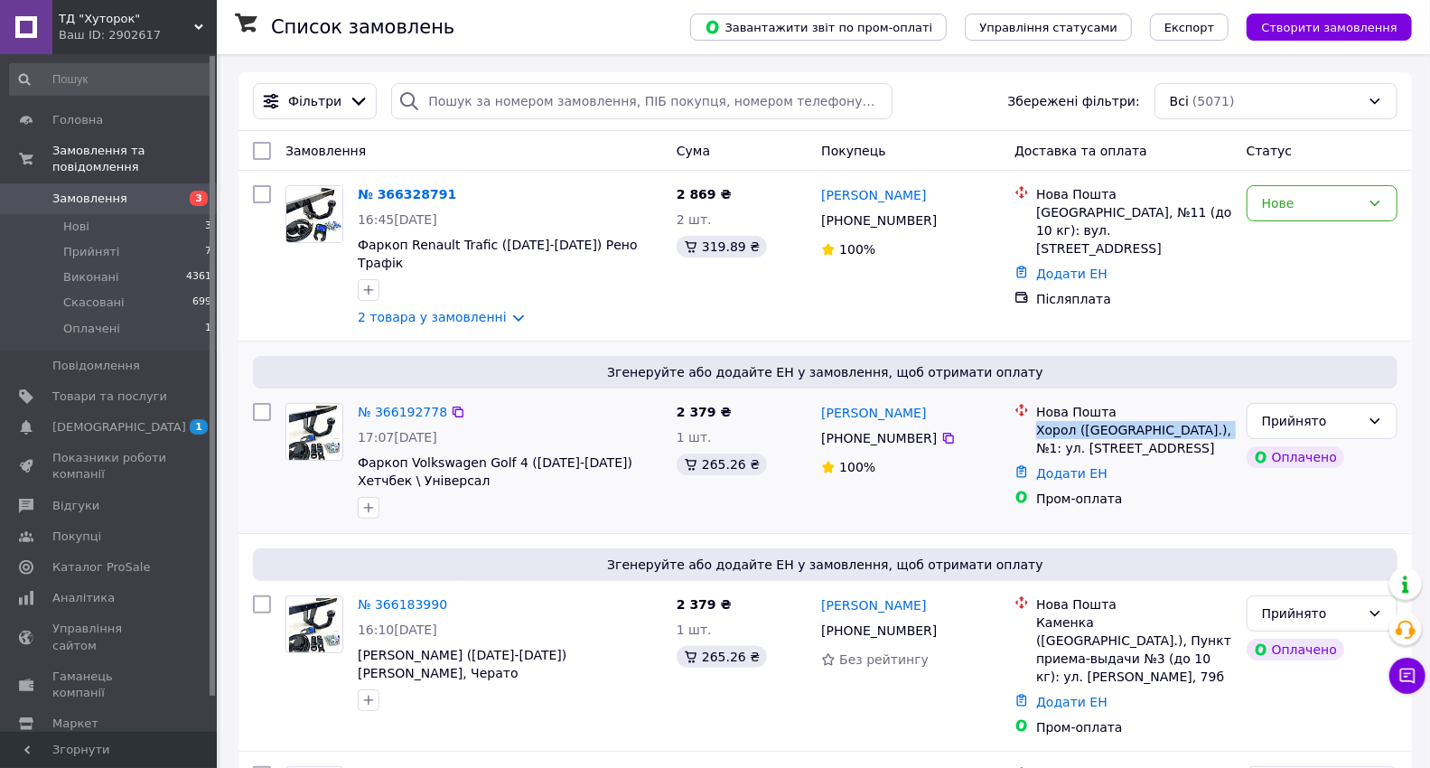
drag, startPoint x: 1035, startPoint y: 407, endPoint x: 1206, endPoint y: 412, distance: 170.8
click at [1206, 412] on div "Нова Пошта Хорол (Полтавская обл.), №1: ул. Кременчуцкяа, 19 Б-1" at bounding box center [1133, 430] width 203 height 54
copy div "Хорол (Полтавская обл.), №1:"
click at [941, 431] on icon at bounding box center [948, 438] width 14 height 14
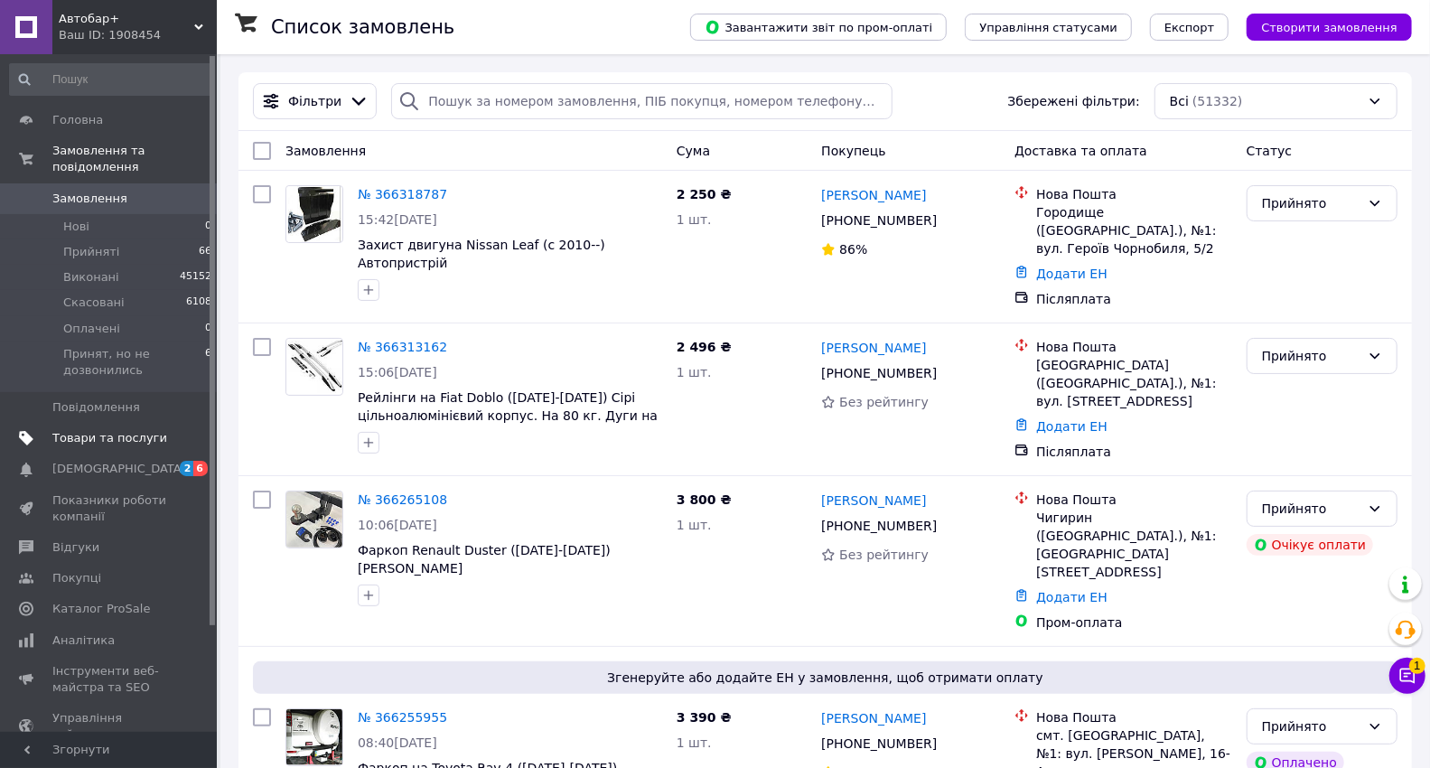
click at [131, 430] on span "Товари та послуги" at bounding box center [109, 438] width 115 height 16
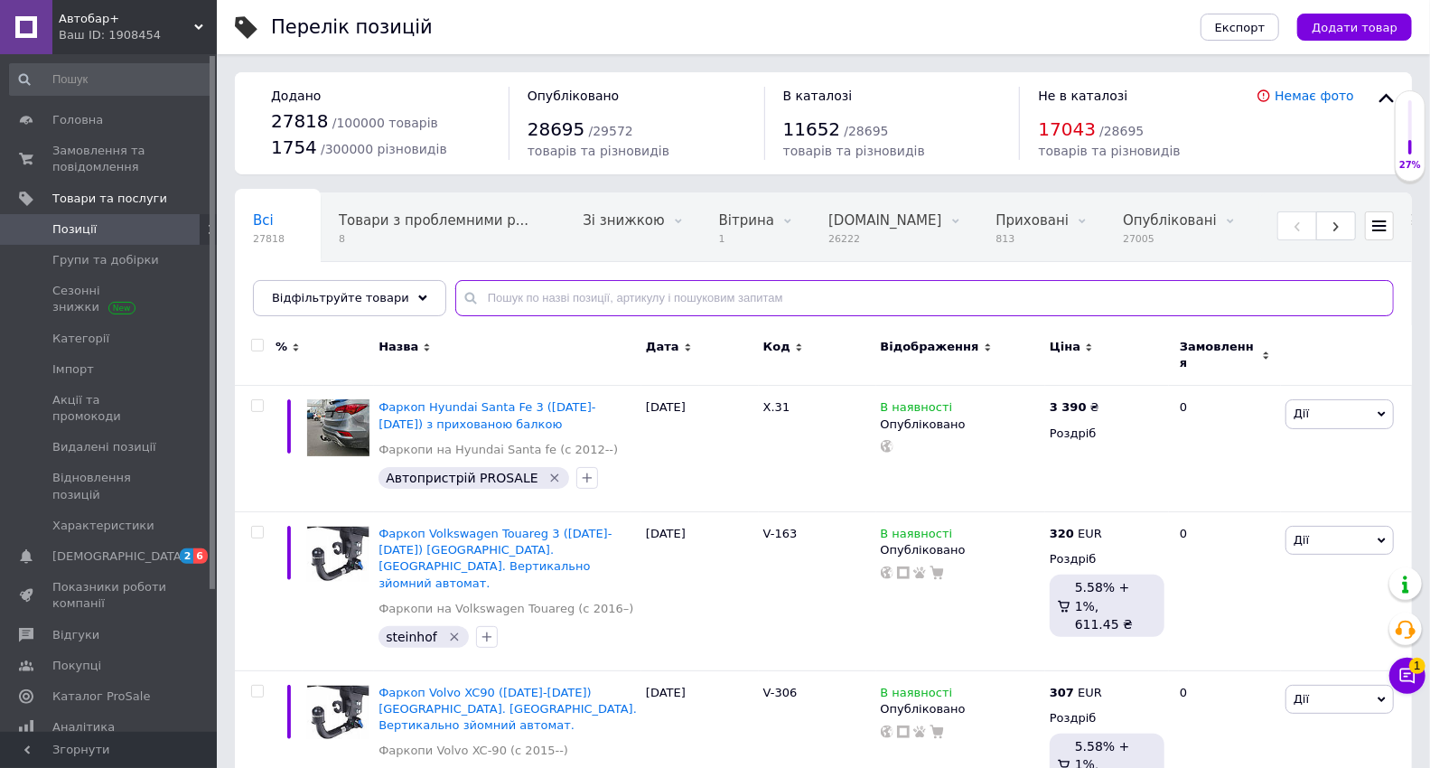
click at [541, 297] on input "text" at bounding box center [924, 298] width 938 height 36
click at [541, 297] on input "а" at bounding box center [924, 298] width 938 height 36
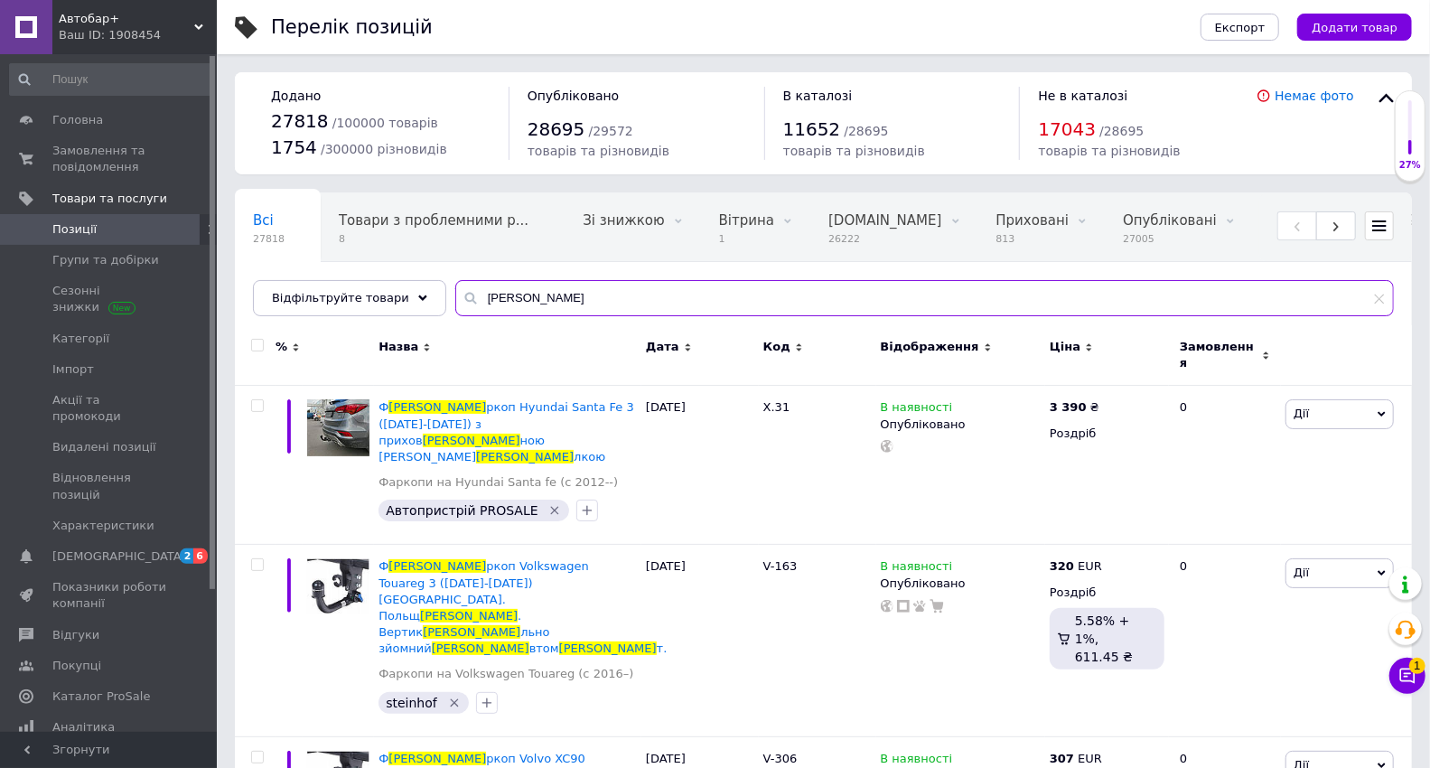
click at [541, 298] on input "а" at bounding box center [924, 298] width 938 height 36
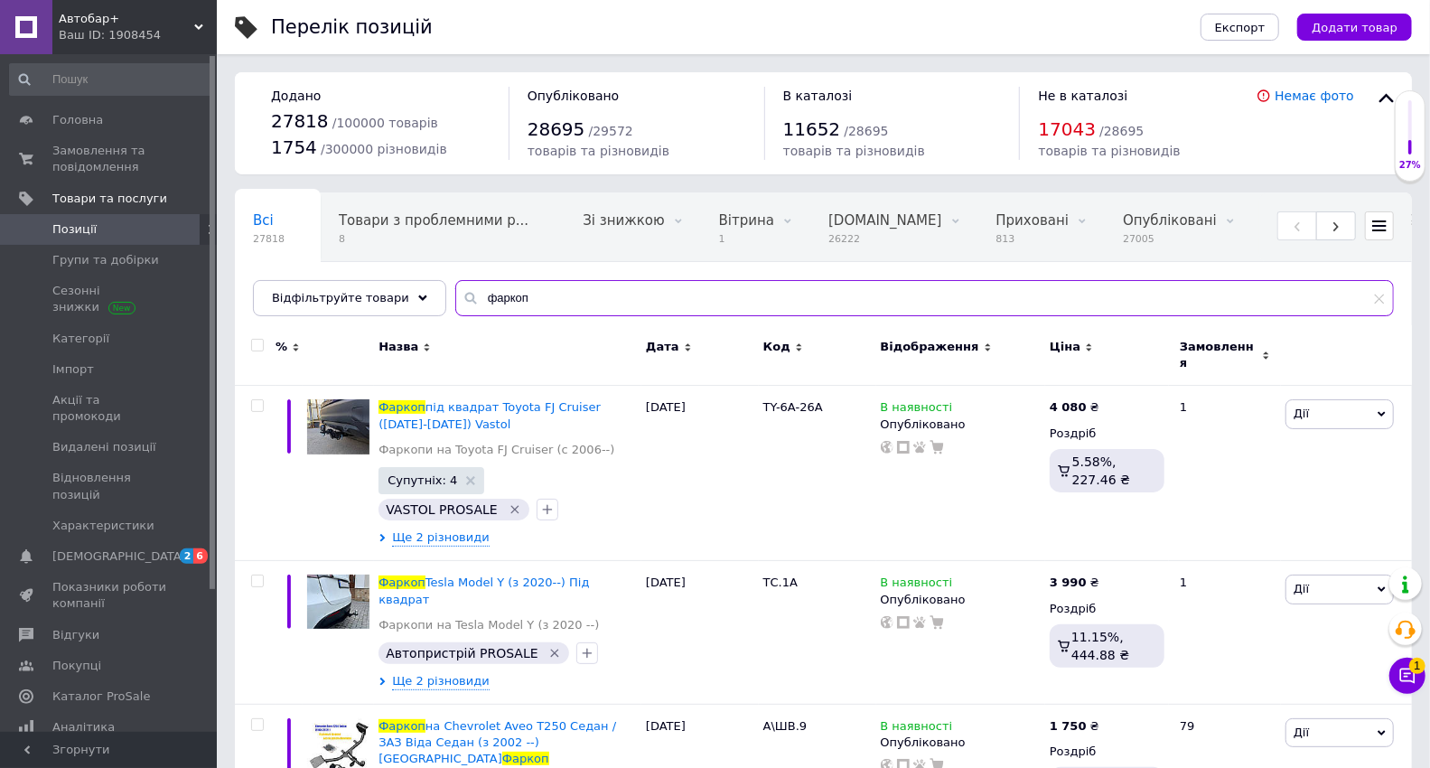
type input "фаркоп"
click at [1186, 346] on span "Замовлення" at bounding box center [1219, 355] width 78 height 33
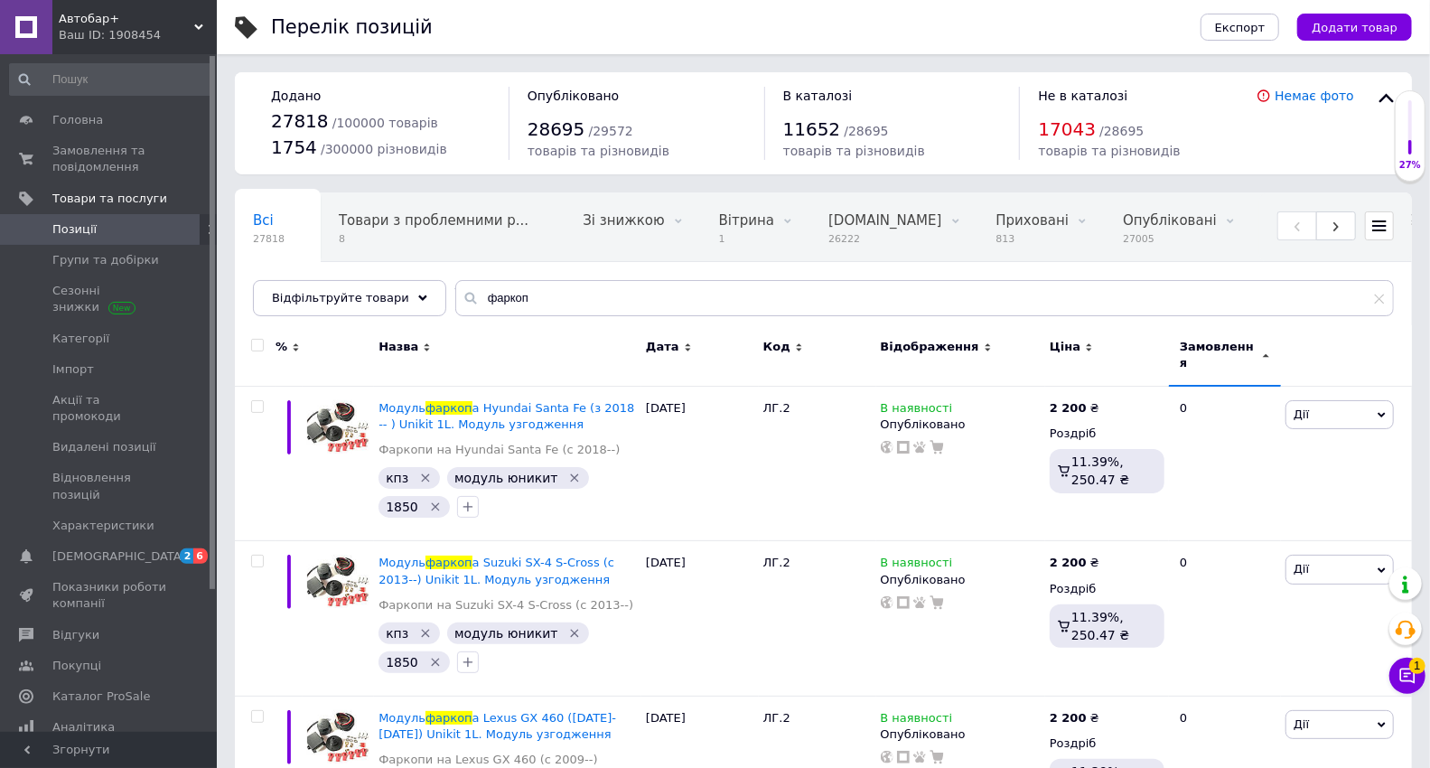
click at [1186, 346] on span "Замовлення" at bounding box center [1219, 355] width 78 height 33
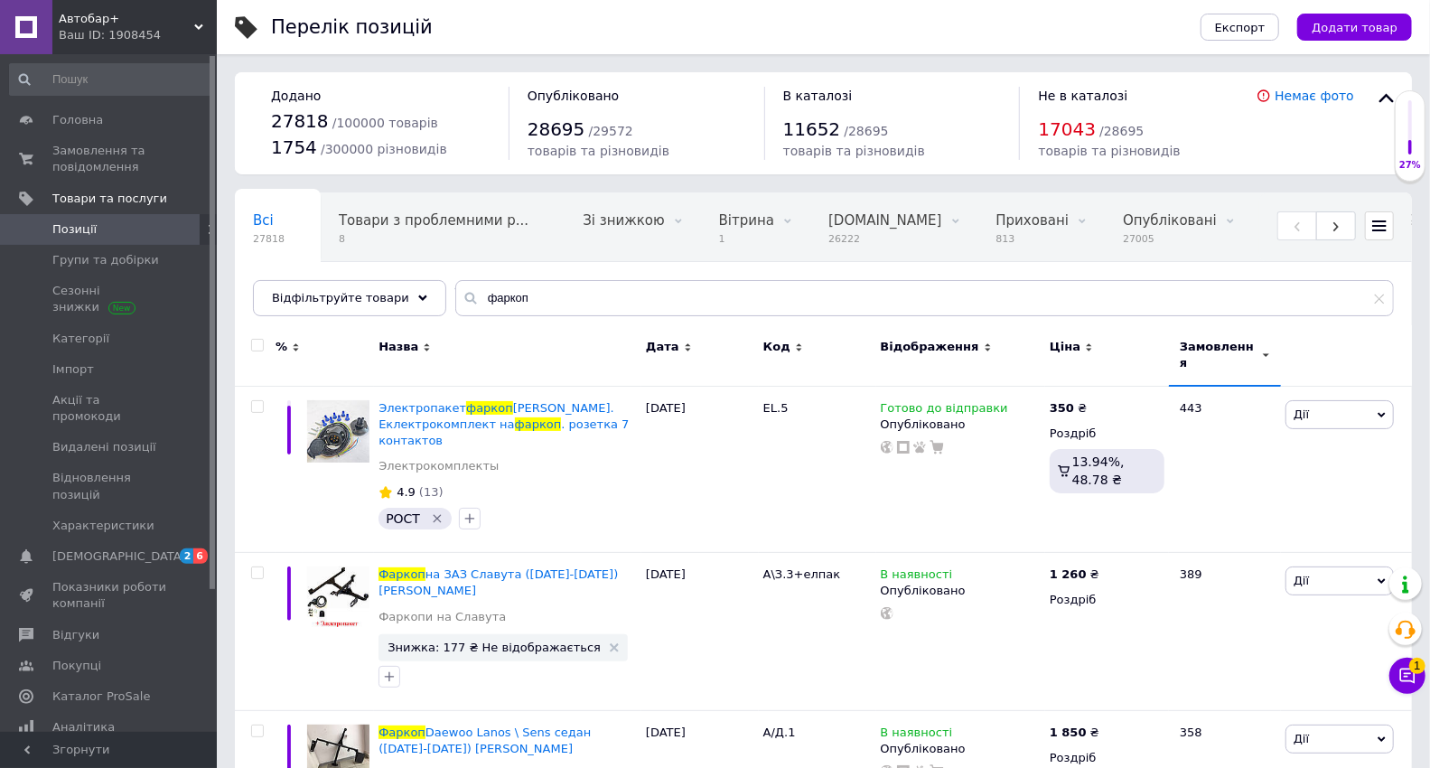
click at [1203, 344] on span "Замовлення" at bounding box center [1219, 355] width 78 height 33
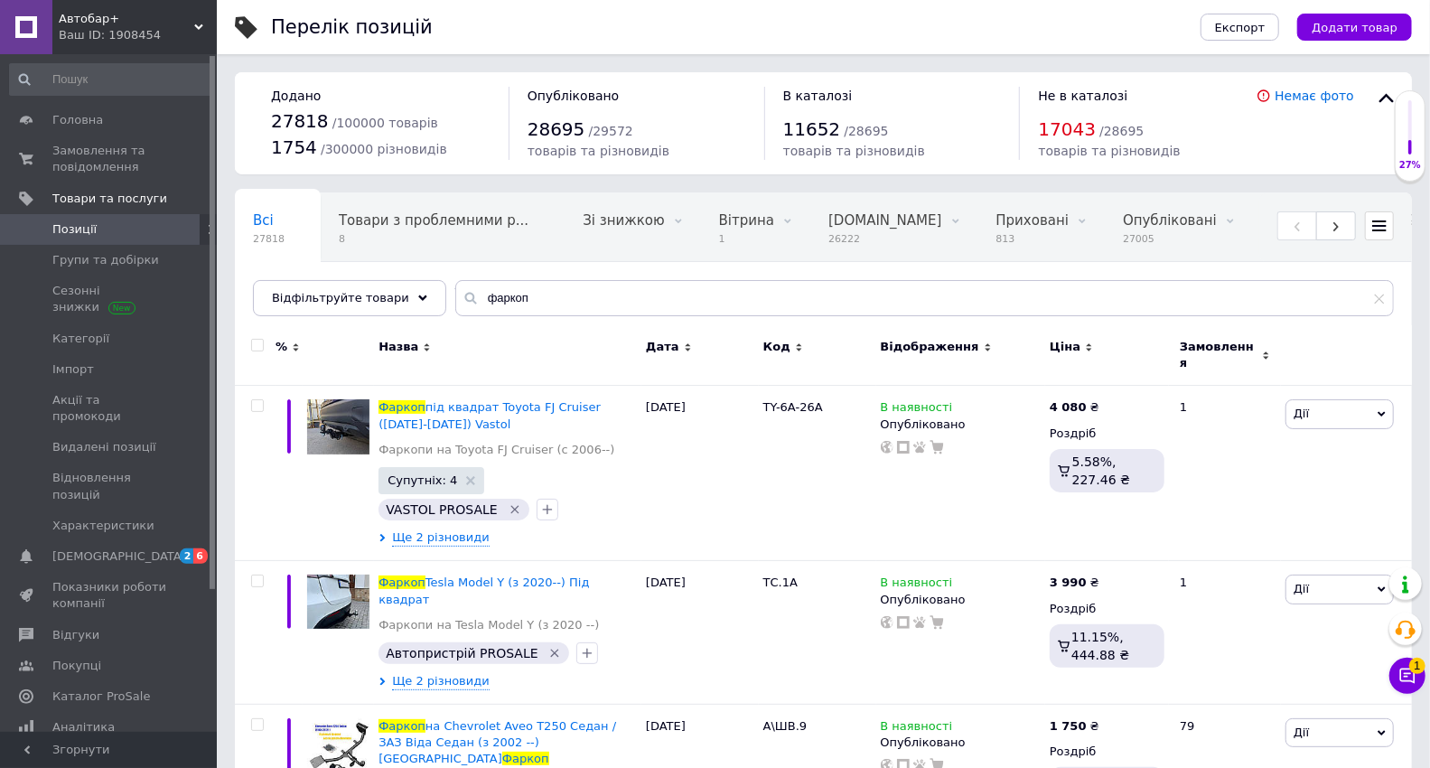
click at [1193, 346] on span "Замовлення" at bounding box center [1219, 355] width 78 height 33
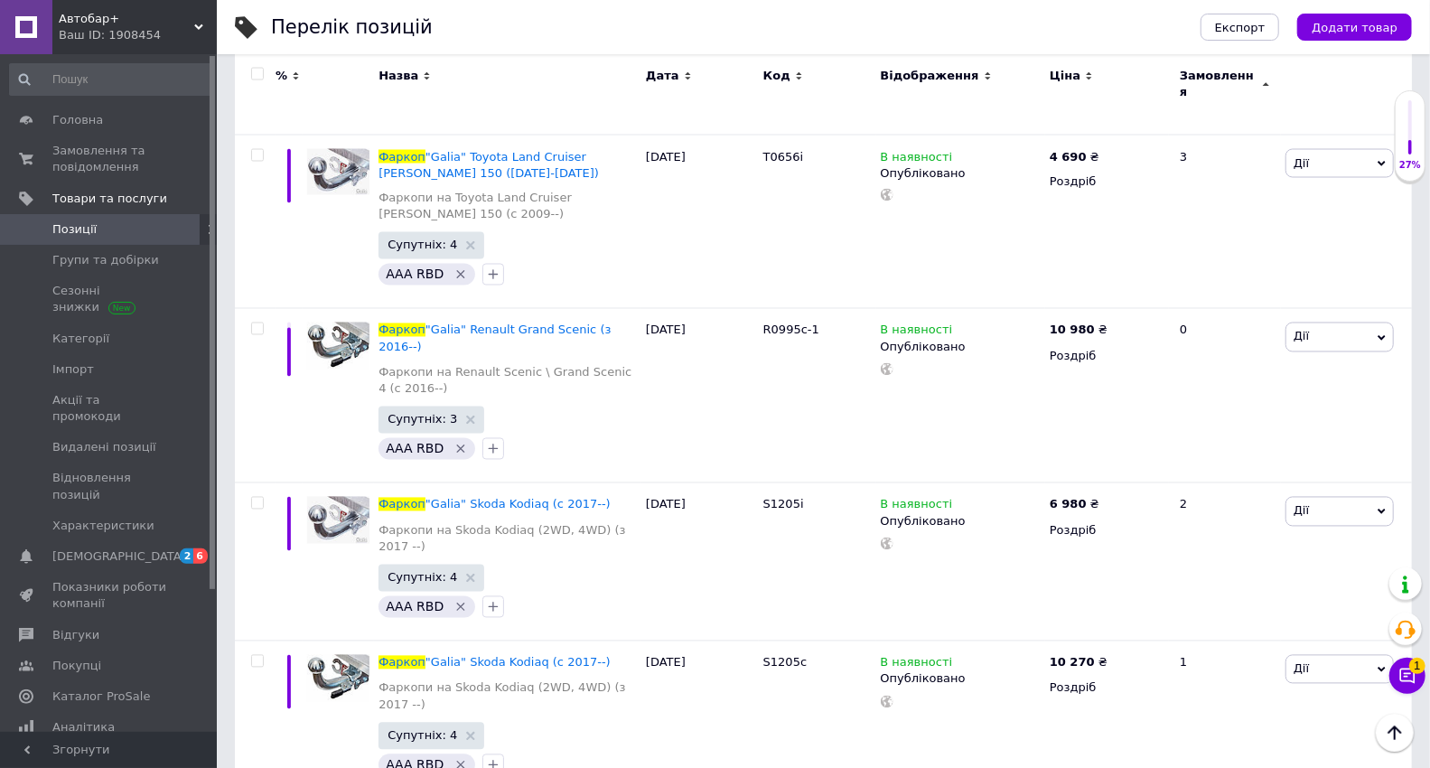
scroll to position [14890, 0]
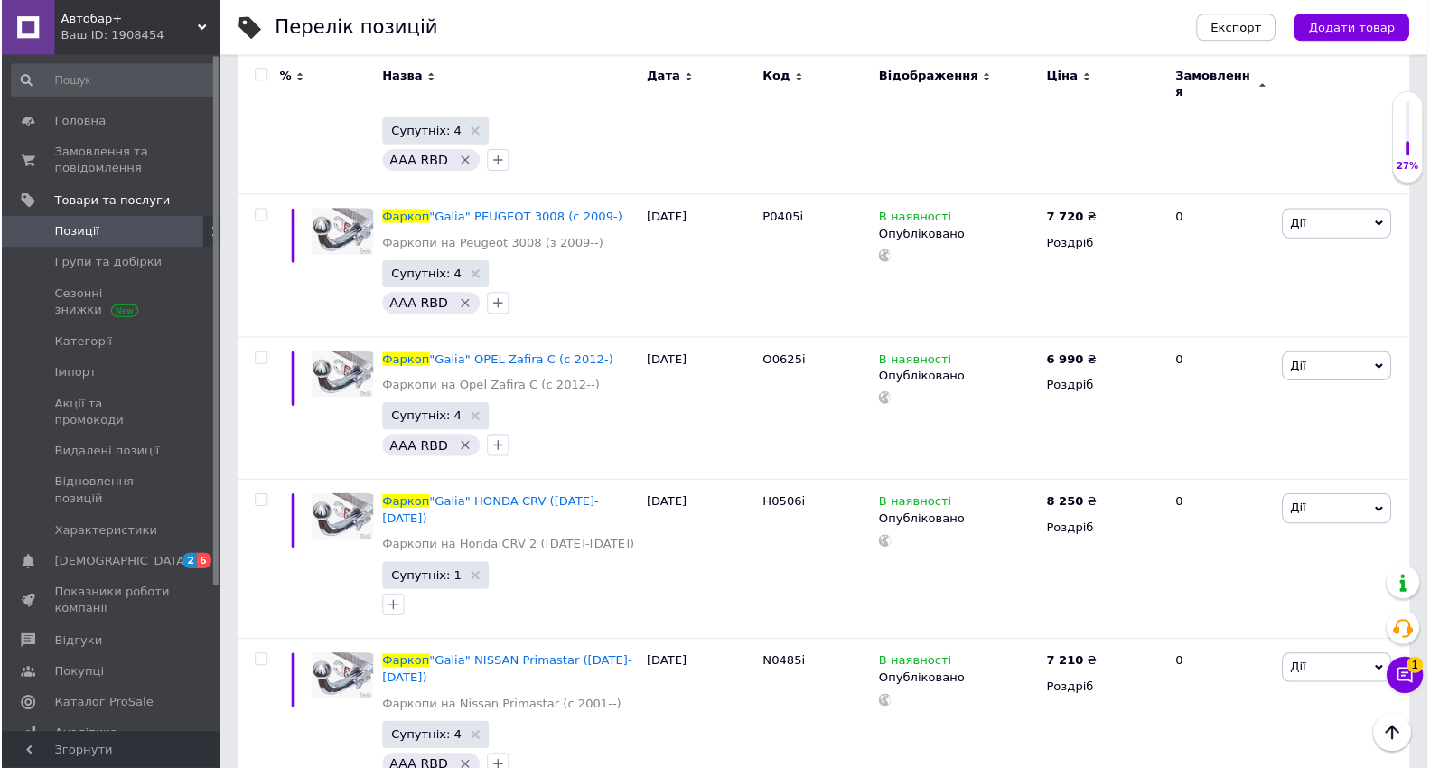
scroll to position [14388, 0]
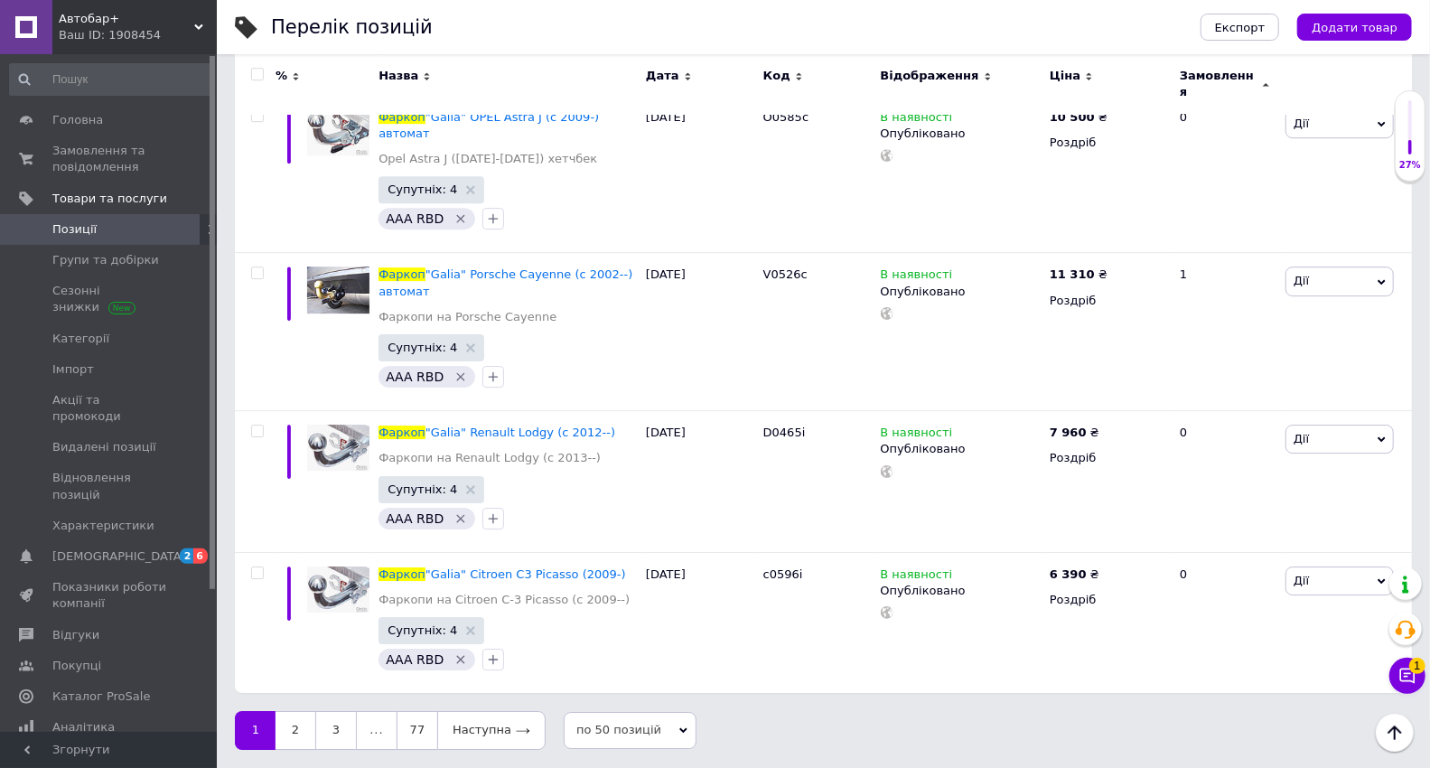
scroll to position [7452, 0]
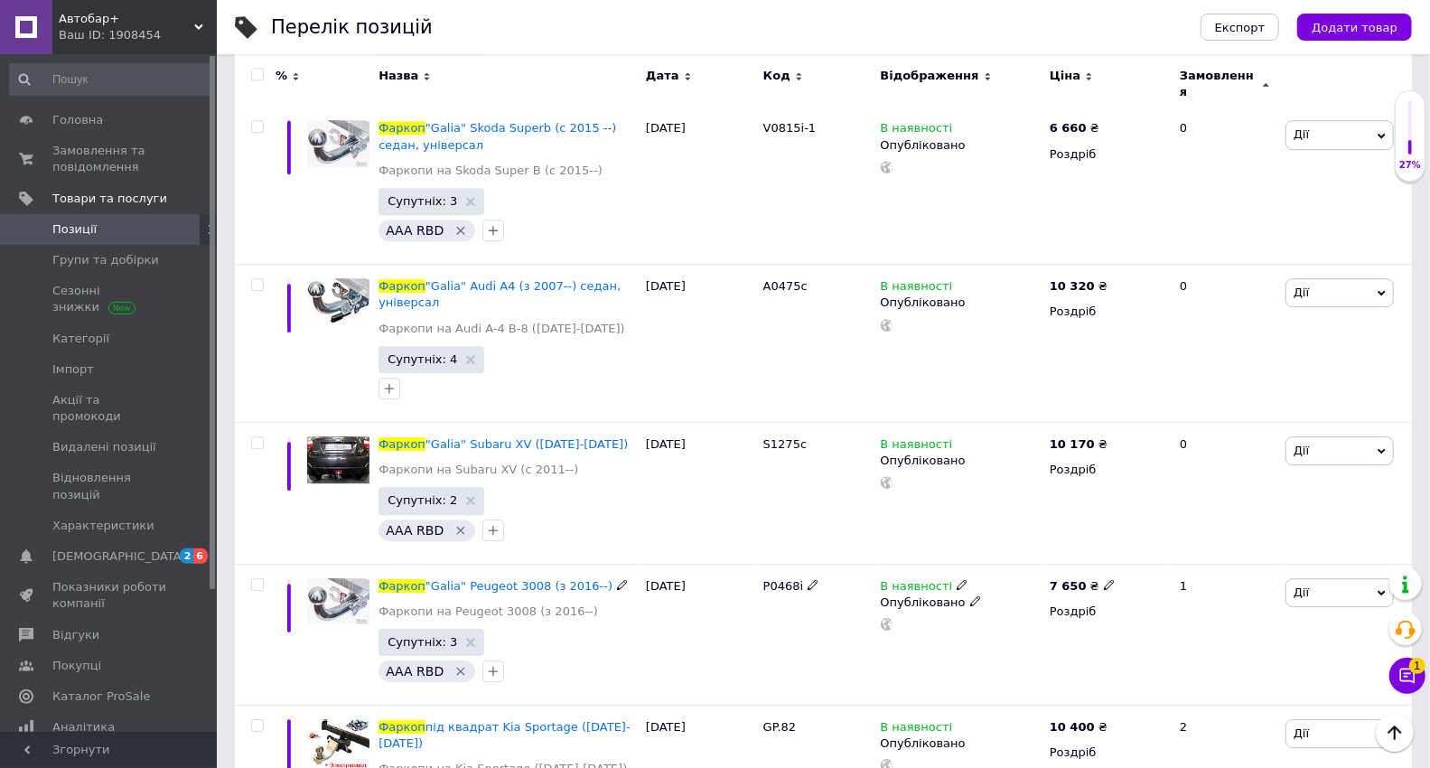
scroll to position [7117, 0]
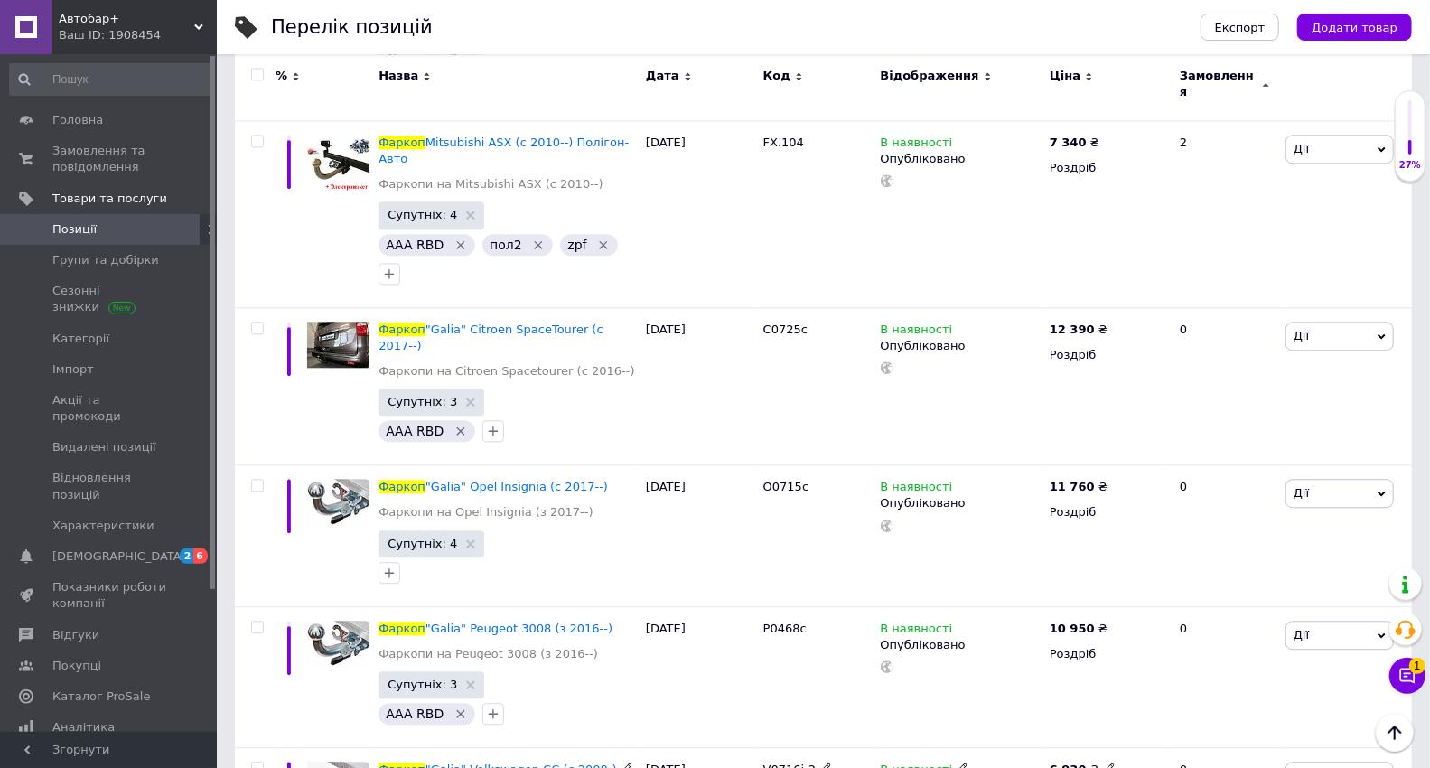
scroll to position [7015, 0]
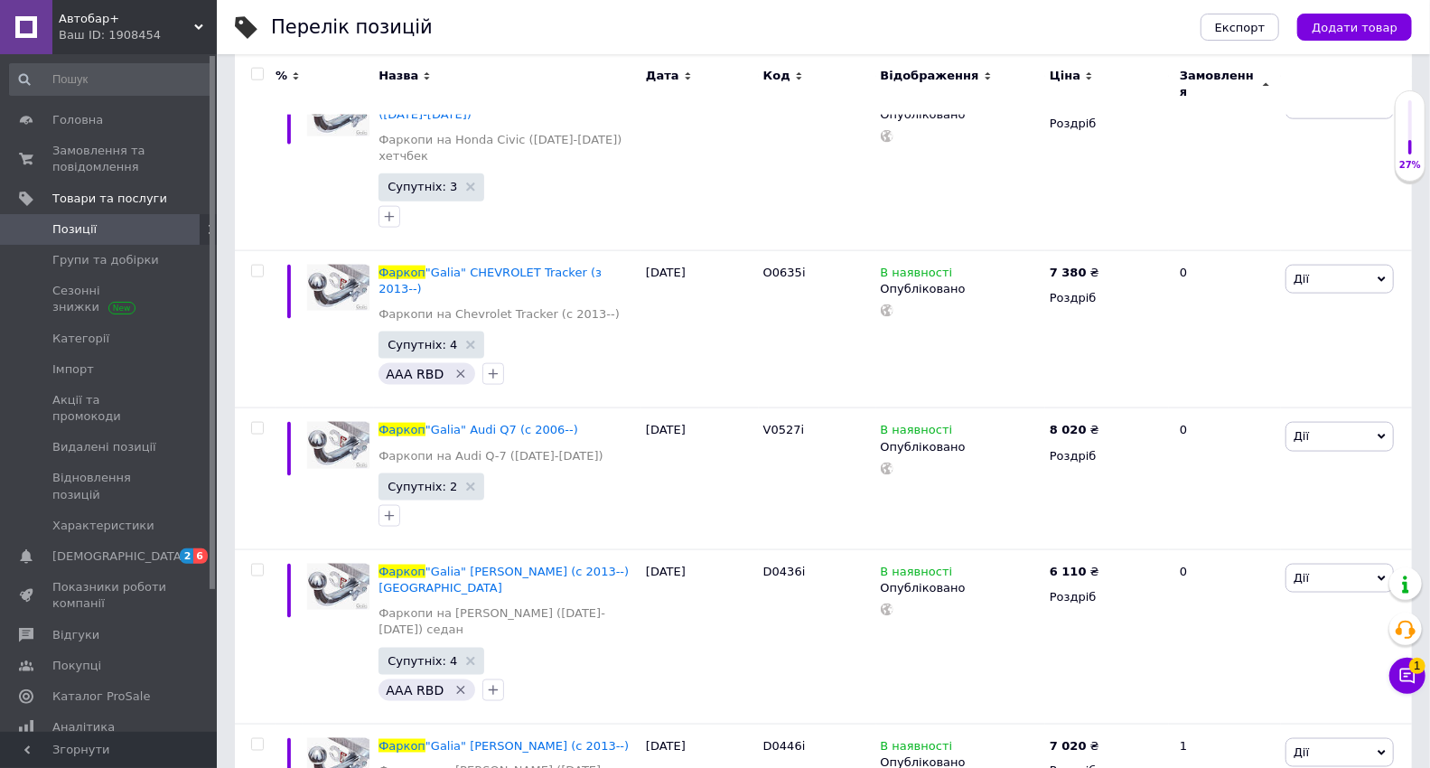
scroll to position [7051, 0]
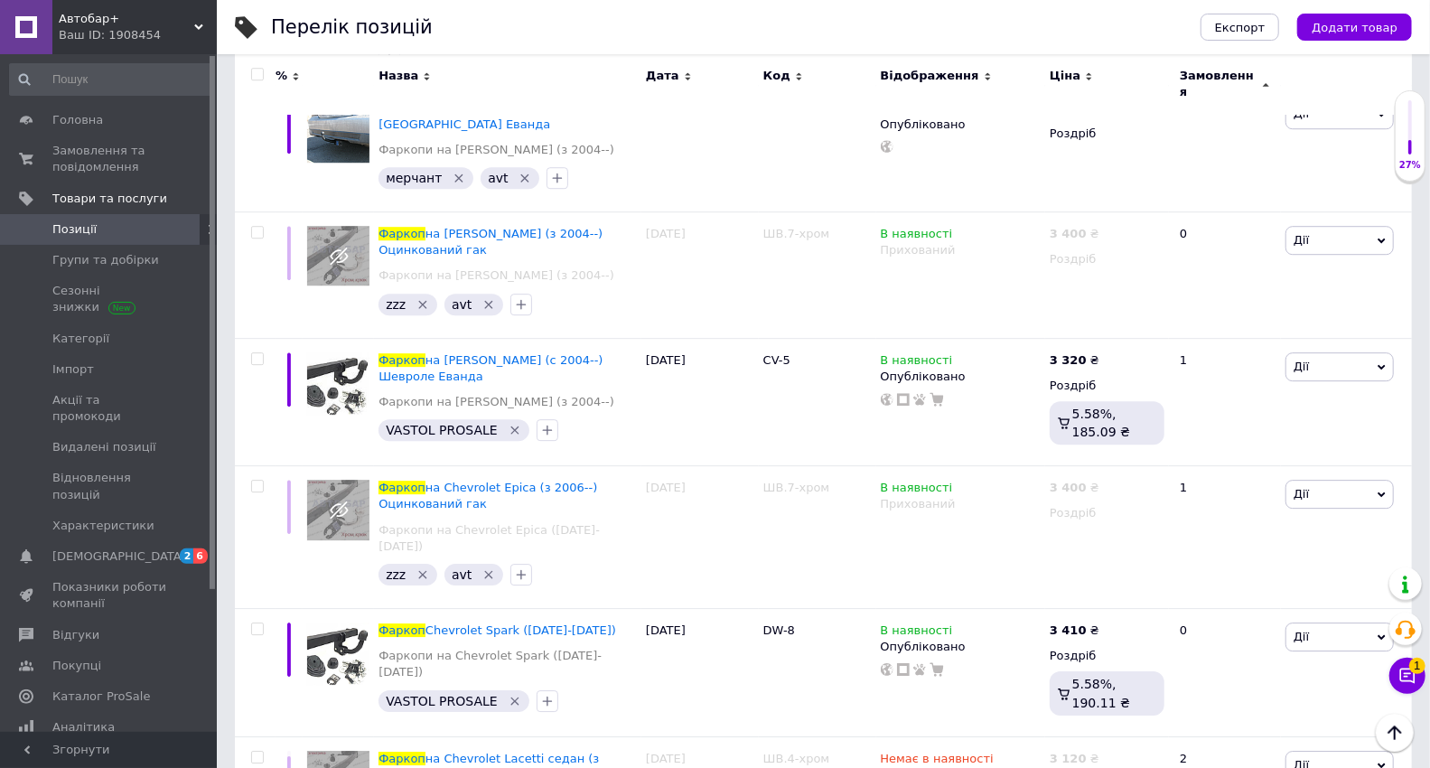
scroll to position [7545, 0]
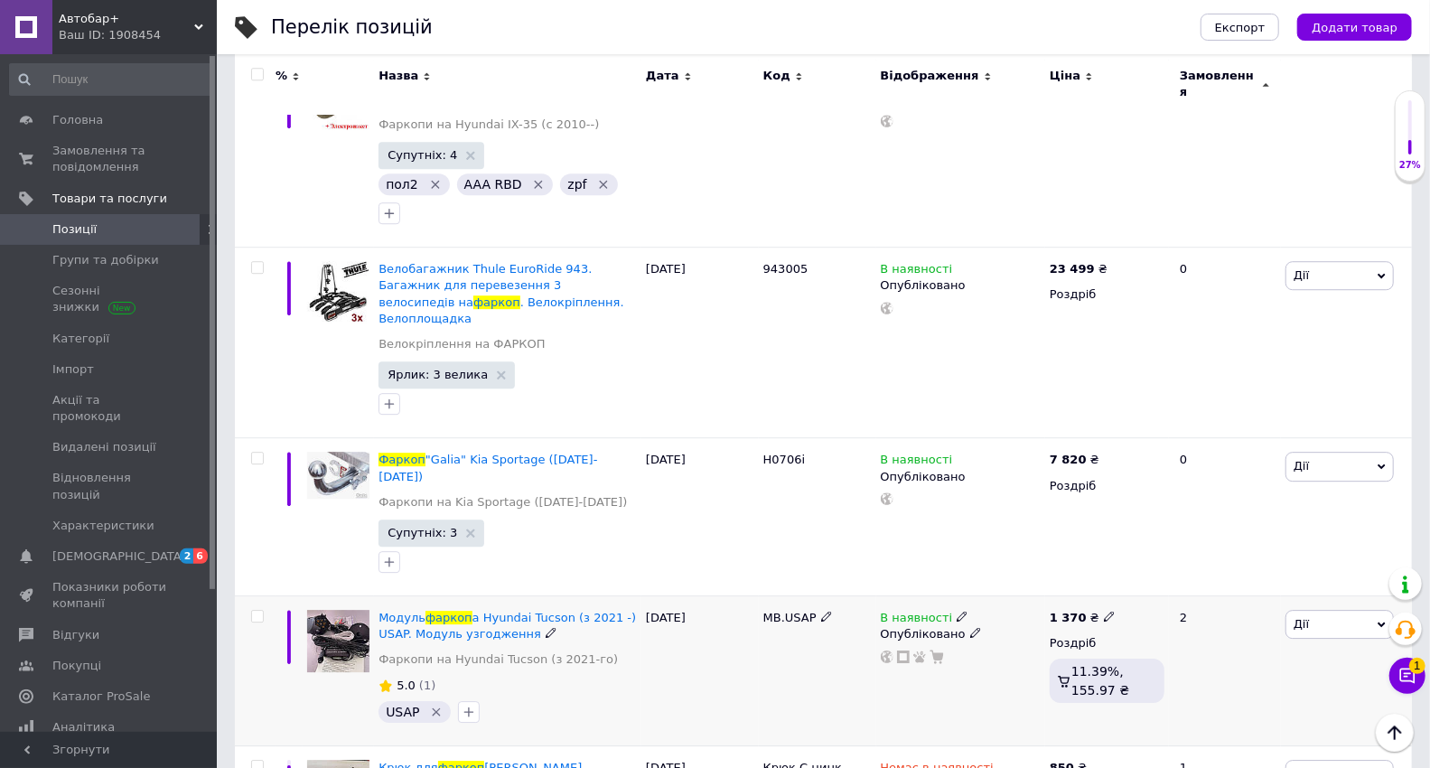
scroll to position [7415, 0]
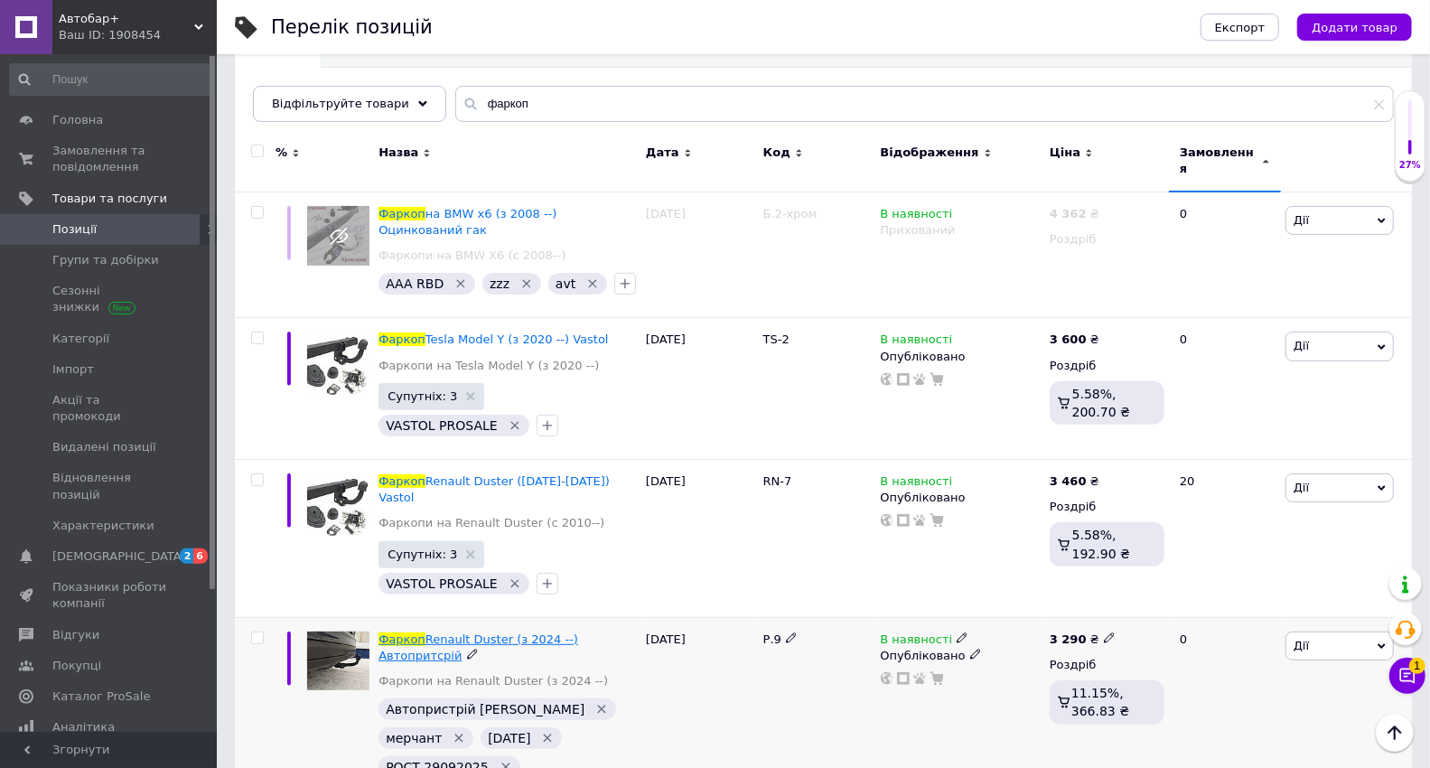
scroll to position [132, 0]
